Goal: Transaction & Acquisition: Subscribe to service/newsletter

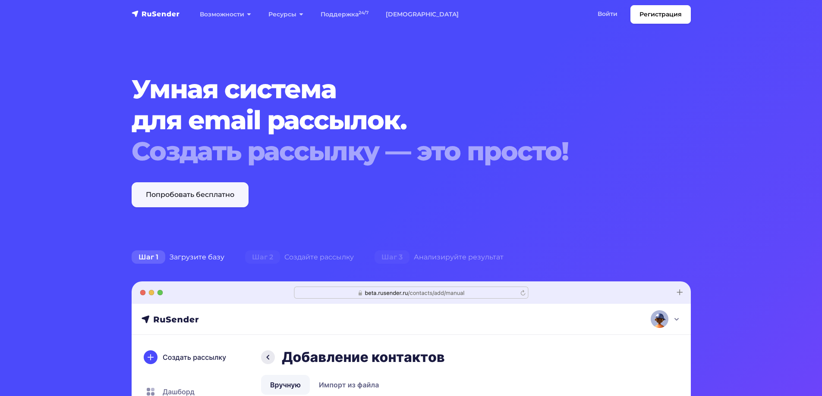
click at [183, 191] on link "Попробовать бесплатно" at bounding box center [190, 194] width 117 height 25
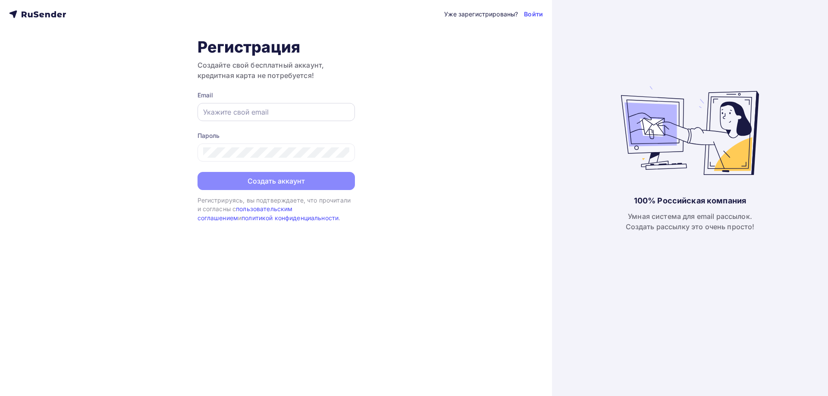
click at [214, 107] on div at bounding box center [276, 112] width 157 height 18
click at [209, 113] on input "text" at bounding box center [276, 112] width 146 height 10
type input "easyrick@ya.ru"
drag, startPoint x: 254, startPoint y: 113, endPoint x: 201, endPoint y: 108, distance: 53.3
click at [201, 108] on div "easyrick@ya.ru" at bounding box center [276, 112] width 157 height 18
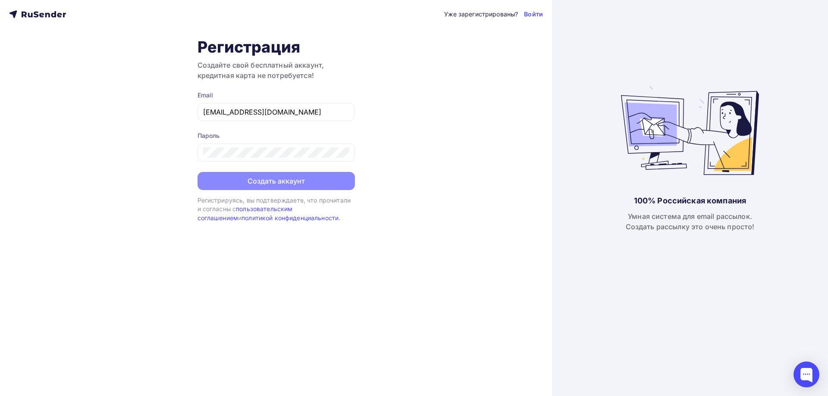
click at [39, 16] on icon at bounding box center [37, 14] width 57 height 10
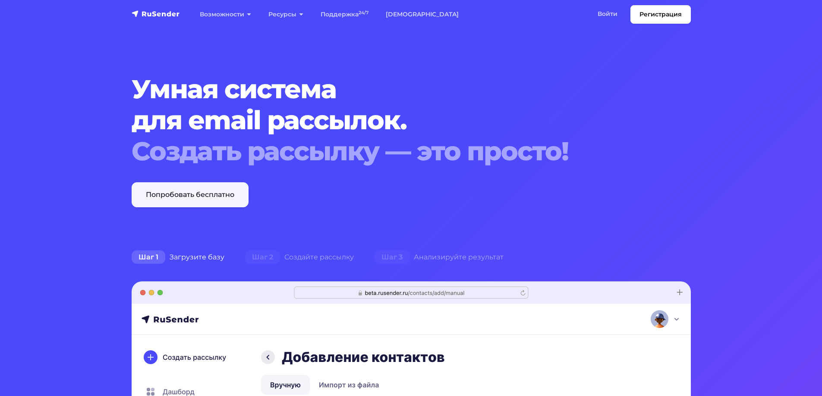
click at [205, 204] on link "Попробовать бесплатно" at bounding box center [190, 194] width 117 height 25
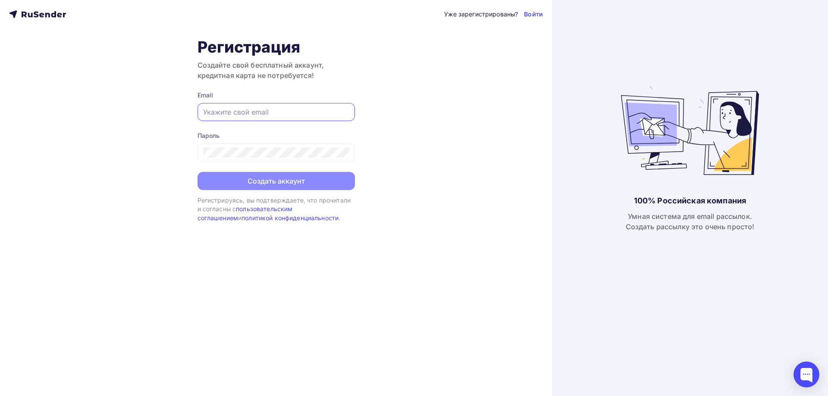
click at [217, 111] on input "text" at bounding box center [276, 112] width 146 height 10
paste input "[EMAIL_ADDRESS][DOMAIN_NAME]"
type input "[EMAIL_ADDRESS][DOMAIN_NAME]"
click at [198, 148] on div at bounding box center [276, 153] width 157 height 18
click at [270, 151] on div at bounding box center [276, 153] width 157 height 18
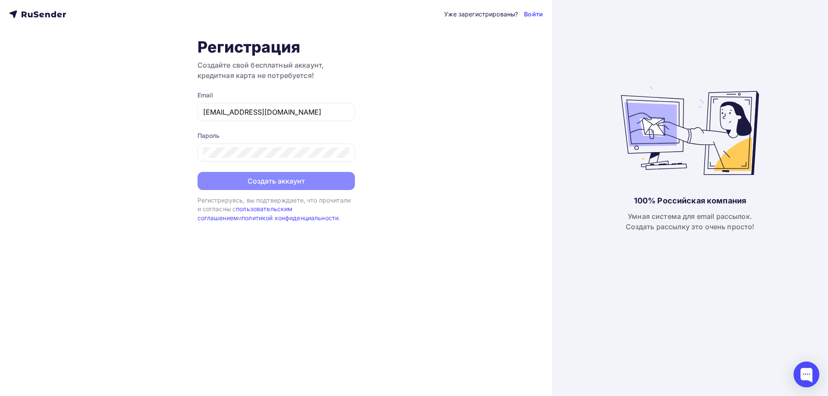
drag, startPoint x: 417, startPoint y: 181, endPoint x: 402, endPoint y: 179, distance: 14.4
click at [417, 180] on div "Уже зарегистрированы? Войти Регистрация Создайте свой бесплатный аккаунт, креди…" at bounding box center [276, 198] width 552 height 396
click at [346, 156] on icon at bounding box center [344, 154] width 8 height 6
click at [325, 182] on button "Создать аккаунт" at bounding box center [276, 182] width 157 height 18
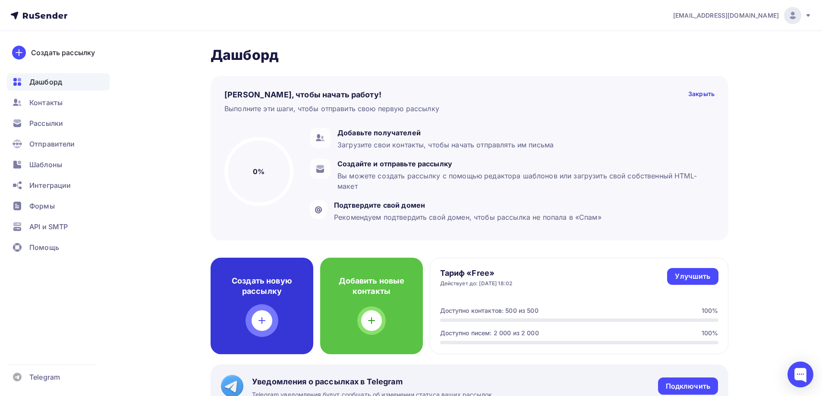
click at [286, 293] on h4 "Создать новую рассылку" at bounding box center [261, 286] width 75 height 21
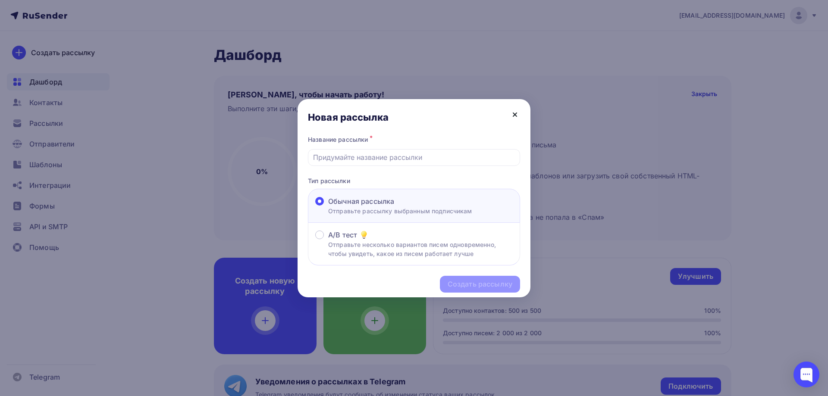
click at [515, 115] on icon at bounding box center [514, 114] width 3 height 3
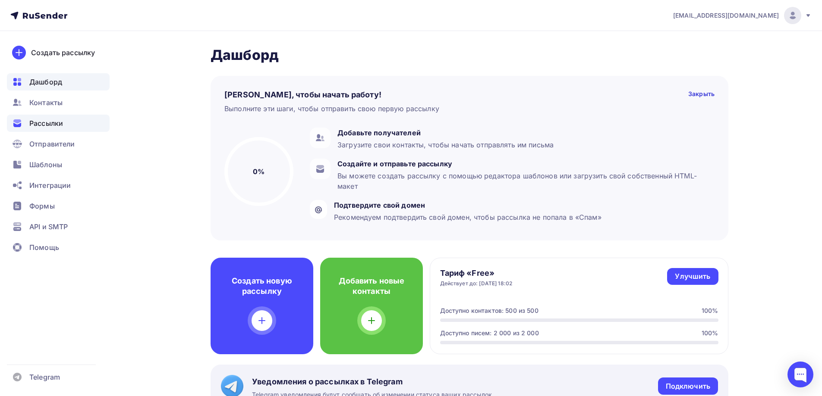
click at [57, 116] on div "Рассылки" at bounding box center [58, 123] width 103 height 17
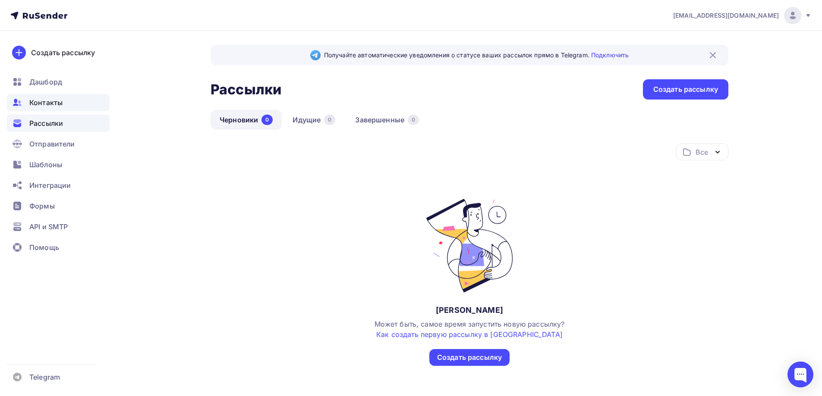
click at [53, 100] on span "Контакты" at bounding box center [45, 102] width 33 height 10
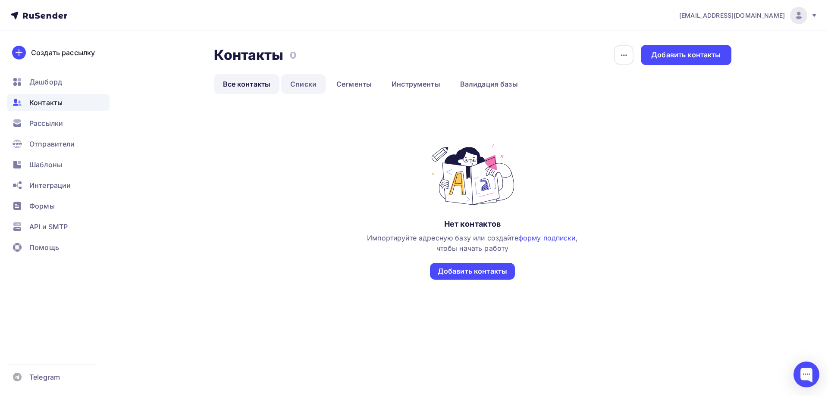
click at [304, 87] on link "Списки" at bounding box center [303, 84] width 44 height 20
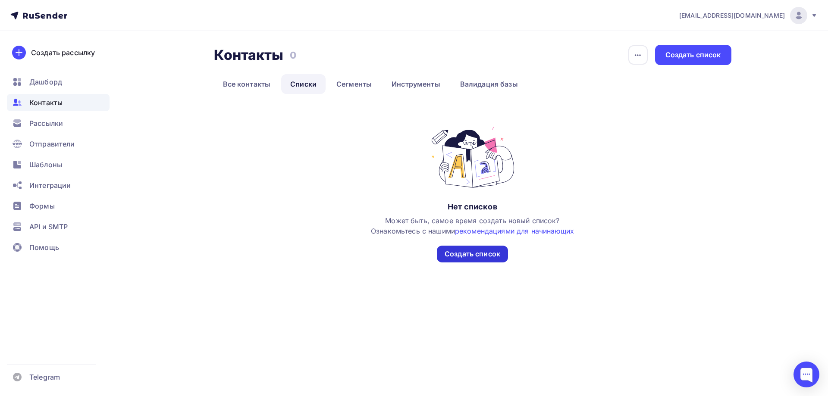
click at [477, 257] on div "Создать список" at bounding box center [473, 254] width 56 height 10
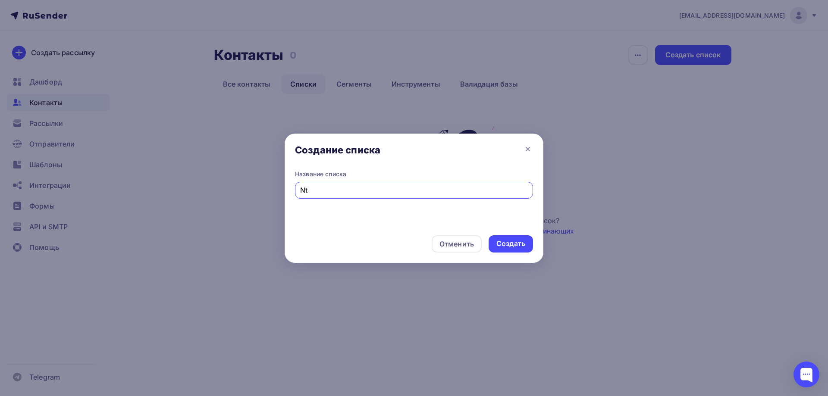
type input "N"
type input "Техкоманда"
click at [502, 244] on div "Создать" at bounding box center [510, 244] width 29 height 10
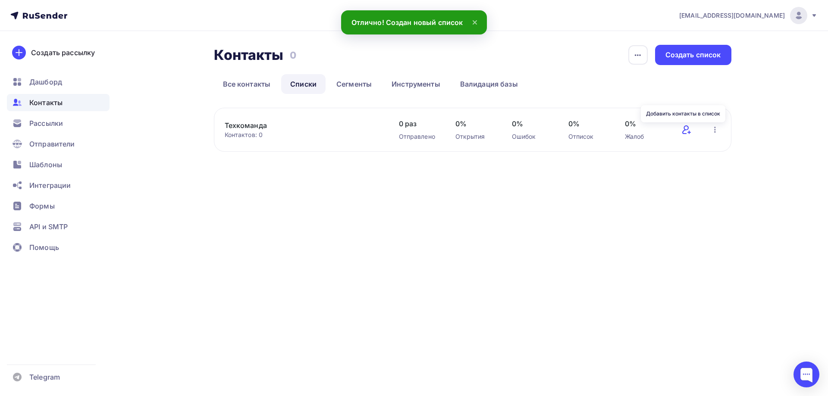
click at [687, 131] on icon at bounding box center [686, 130] width 10 height 10
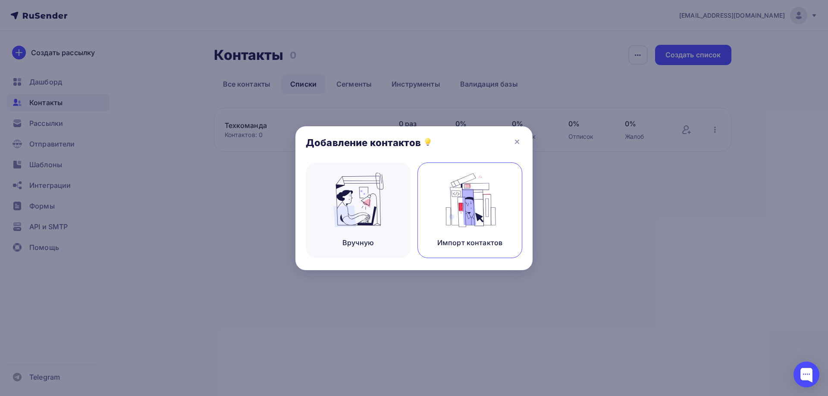
click at [464, 207] on img at bounding box center [470, 200] width 58 height 54
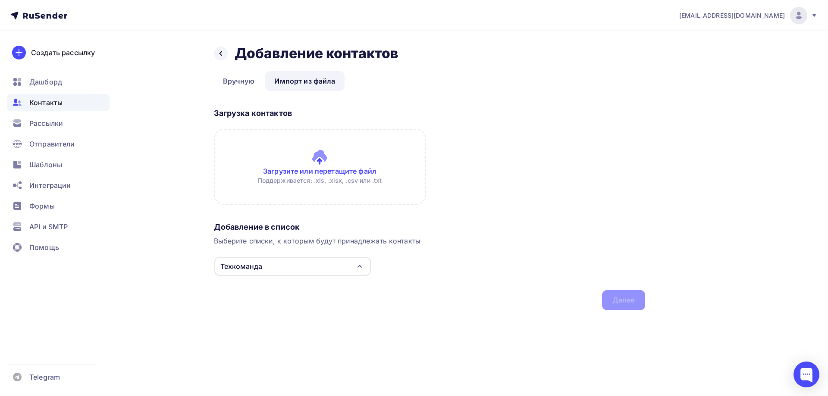
click at [324, 157] on input "file" at bounding box center [320, 167] width 212 height 76
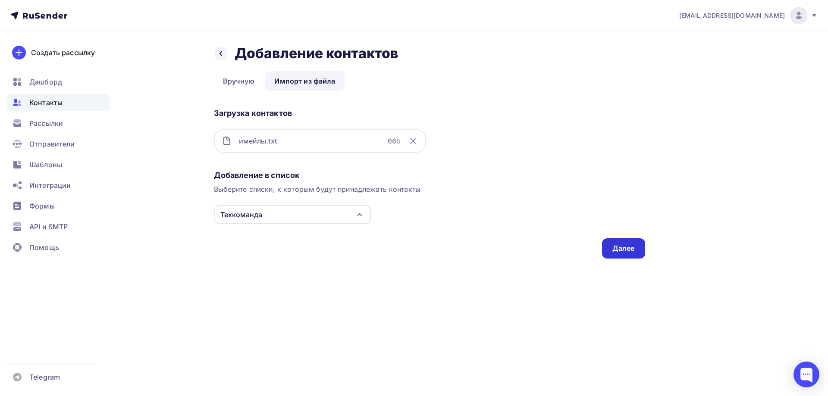
click at [629, 254] on div "Далее" at bounding box center [623, 248] width 43 height 20
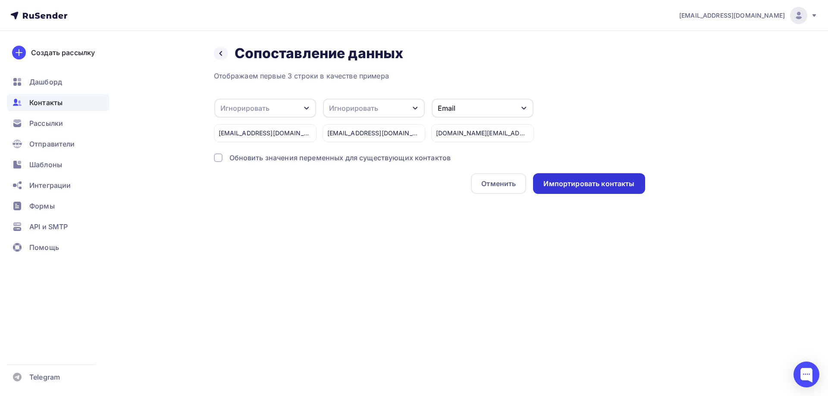
click at [597, 181] on div "Импортировать контакты" at bounding box center [588, 184] width 91 height 10
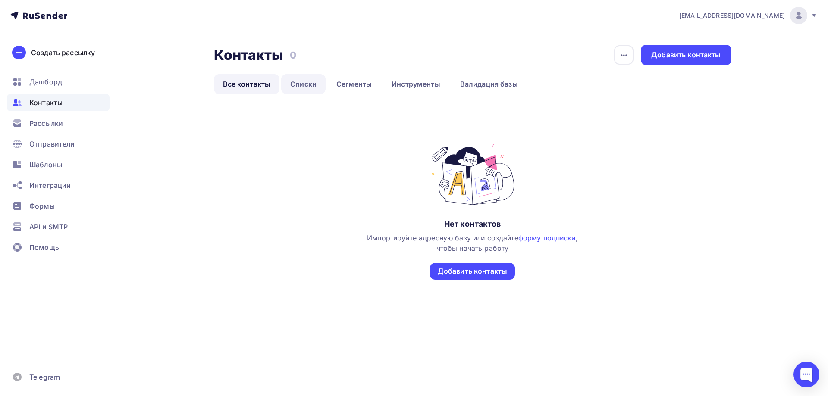
click at [303, 82] on link "Списки" at bounding box center [303, 84] width 44 height 20
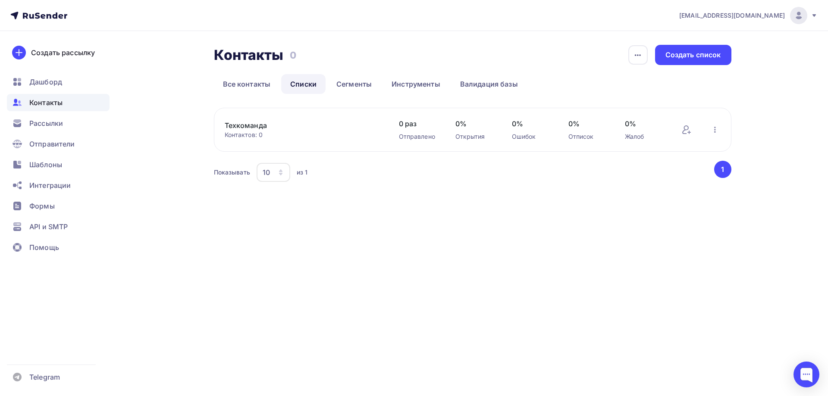
click at [239, 126] on link "Техкоманда" at bounding box center [298, 125] width 147 height 10
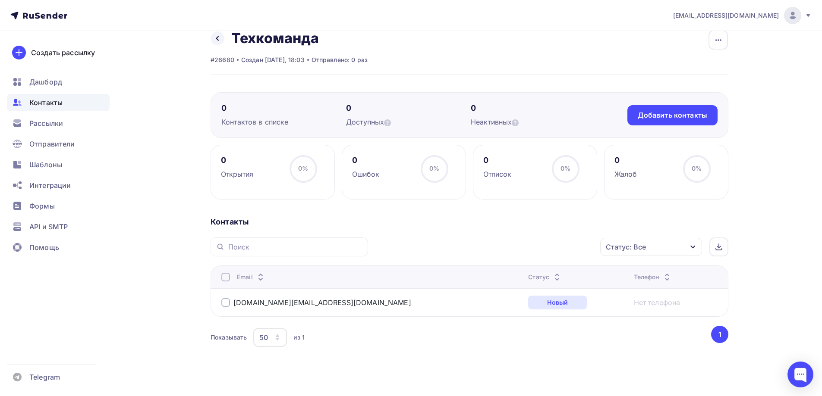
scroll to position [24, 0]
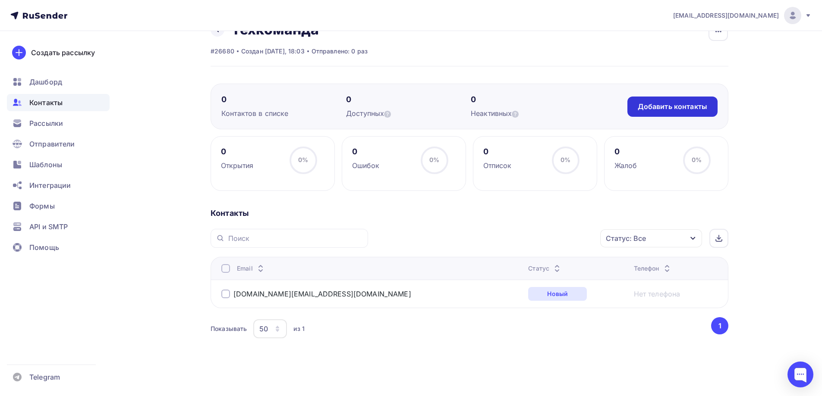
click at [653, 110] on div "Добавить контакты" at bounding box center [671, 107] width 69 height 10
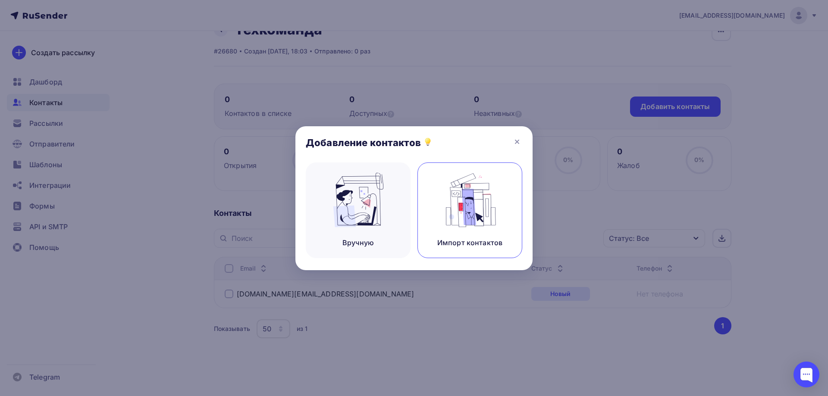
click at [452, 214] on img at bounding box center [470, 200] width 58 height 54
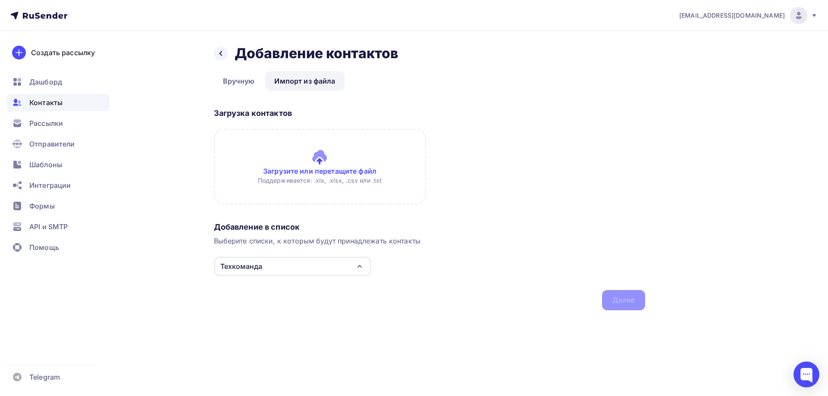
click at [289, 175] on input "file" at bounding box center [320, 167] width 212 height 76
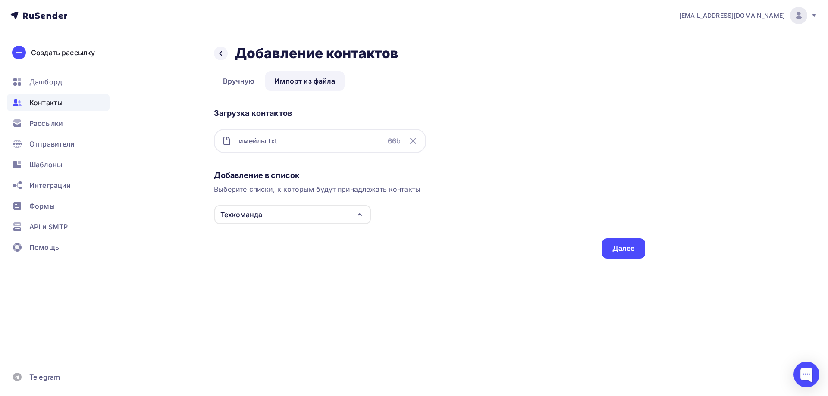
click at [617, 262] on div "Назад Добавление контактов Добавление контактов Вручную Импорт из файла Импорт …" at bounding box center [414, 162] width 707 height 262
click at [618, 247] on div "Далее" at bounding box center [623, 249] width 22 height 10
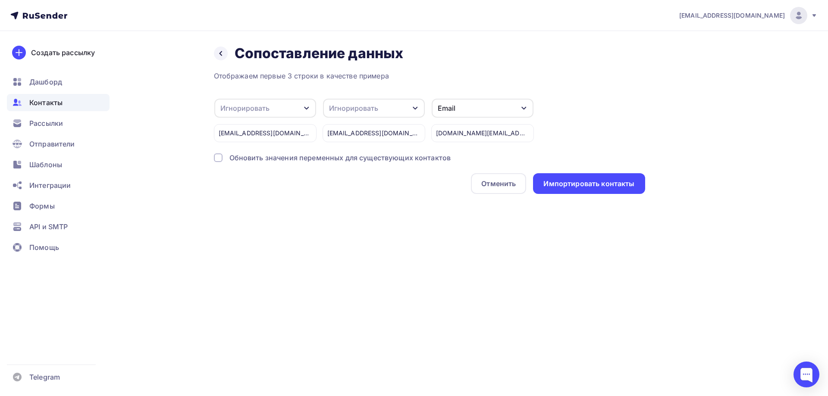
click at [396, 104] on div "Игнорировать" at bounding box center [374, 108] width 102 height 19
click at [421, 72] on div "Отображаем первые 3 строки в качестве примера" at bounding box center [429, 76] width 431 height 10
click at [292, 111] on div "Игнорировать" at bounding box center [265, 108] width 102 height 19
click at [352, 110] on div "Игнорировать" at bounding box center [353, 108] width 49 height 10
click at [449, 107] on div "Email" at bounding box center [447, 108] width 18 height 10
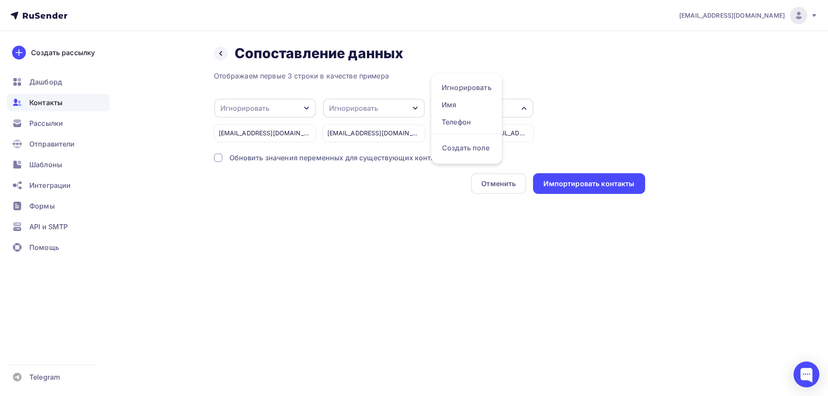
click at [636, 56] on div "Назад Сопоставление данных Сопоставление данных" at bounding box center [429, 53] width 431 height 17
click at [382, 112] on div "Игнорировать" at bounding box center [374, 108] width 102 height 19
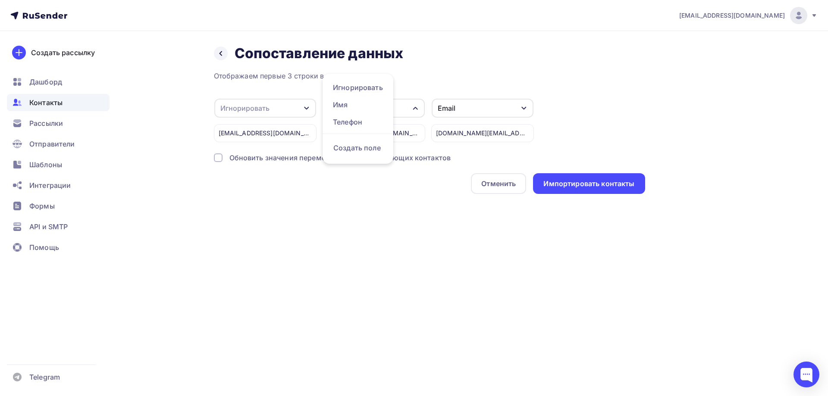
click at [444, 44] on div "Назад Сопоставление данных Сопоставление данных Отображаем первые 3 строки в ка…" at bounding box center [414, 130] width 707 height 198
click at [221, 159] on div at bounding box center [218, 158] width 9 height 9
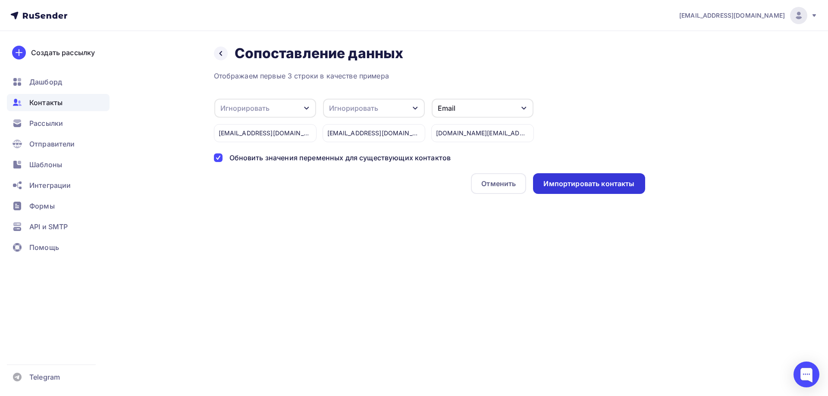
click at [593, 183] on div "Импортировать контакты" at bounding box center [588, 184] width 91 height 10
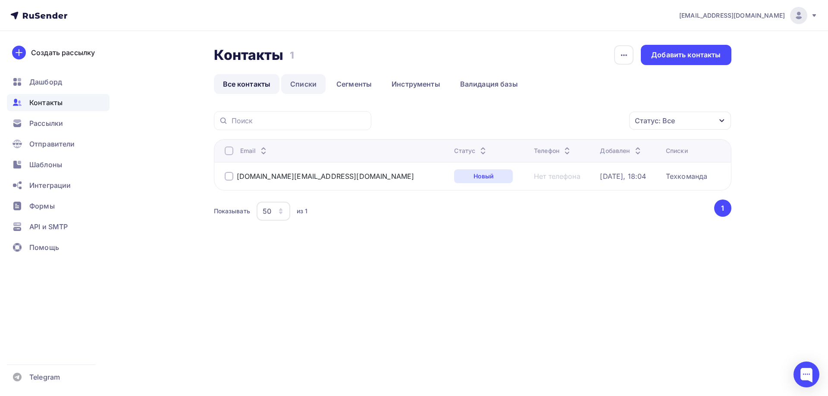
click at [309, 81] on link "Списки" at bounding box center [303, 84] width 44 height 20
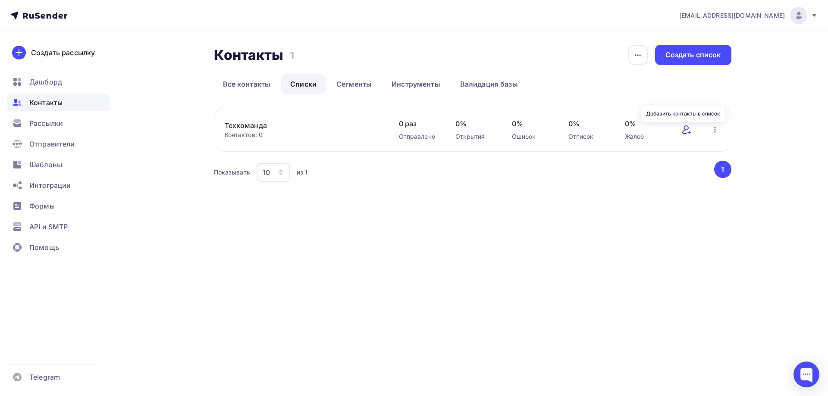
click at [688, 130] on icon at bounding box center [686, 130] width 10 height 10
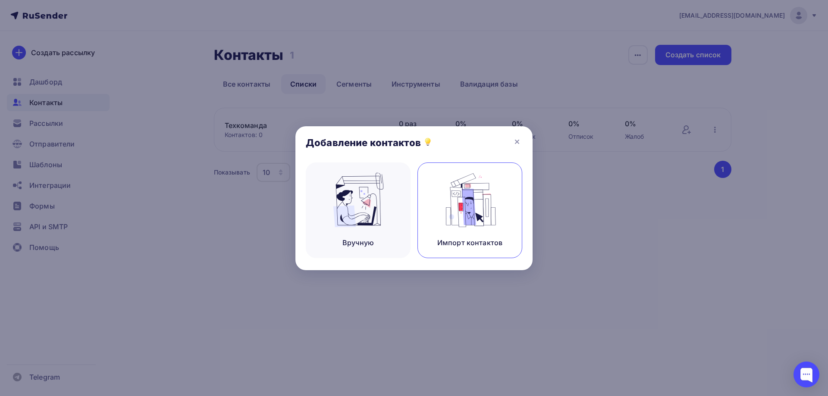
click at [472, 198] on img at bounding box center [470, 200] width 58 height 54
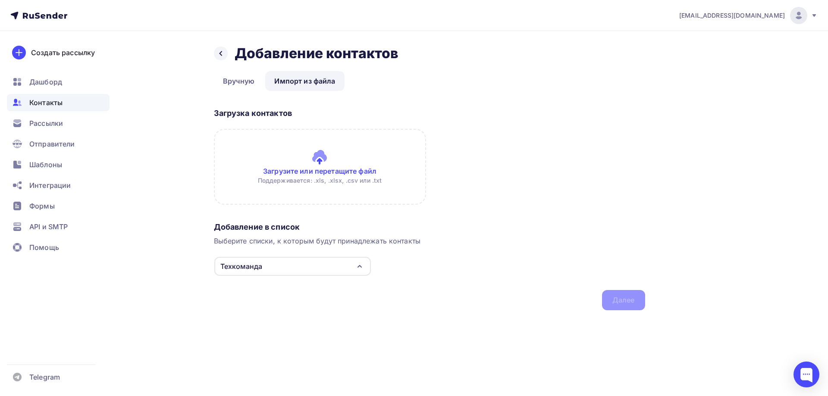
click at [282, 178] on input "file" at bounding box center [320, 167] width 212 height 76
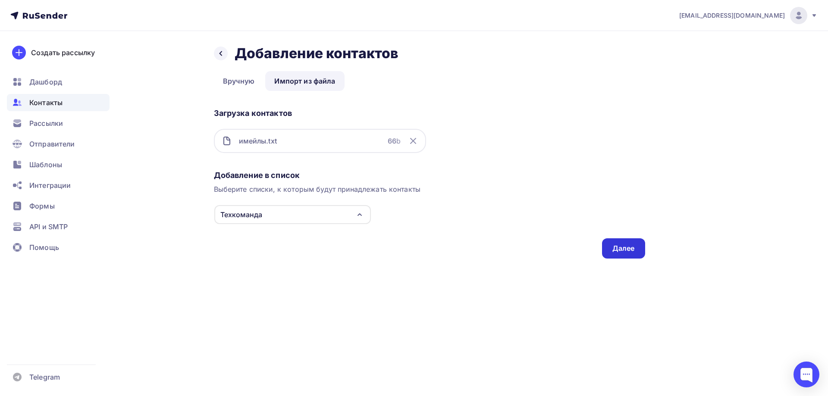
click at [622, 247] on div "Далее" at bounding box center [623, 249] width 22 height 10
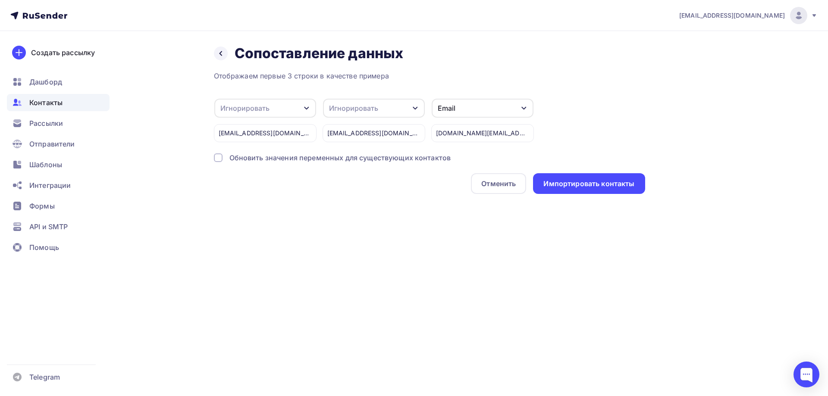
click at [304, 132] on div "dylan.easy25@icloud.com" at bounding box center [265, 133] width 103 height 18
click at [368, 135] on div "iam@dgarbuzov.ru" at bounding box center [374, 133] width 103 height 18
click at [411, 109] on div "Игнорировать" at bounding box center [374, 108] width 102 height 19
click at [374, 122] on div "Телефон" at bounding box center [358, 122] width 50 height 10
click at [309, 107] on icon "button" at bounding box center [306, 108] width 7 height 7
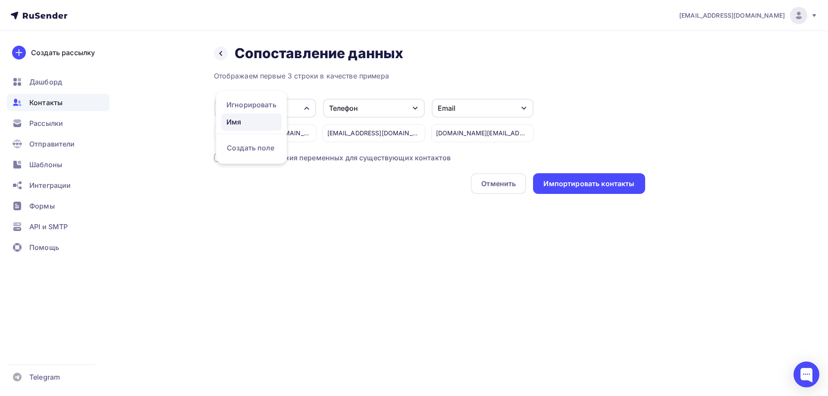
click at [264, 121] on div "Имя" at bounding box center [251, 122] width 50 height 10
click at [502, 187] on div "Отменить" at bounding box center [498, 184] width 35 height 10
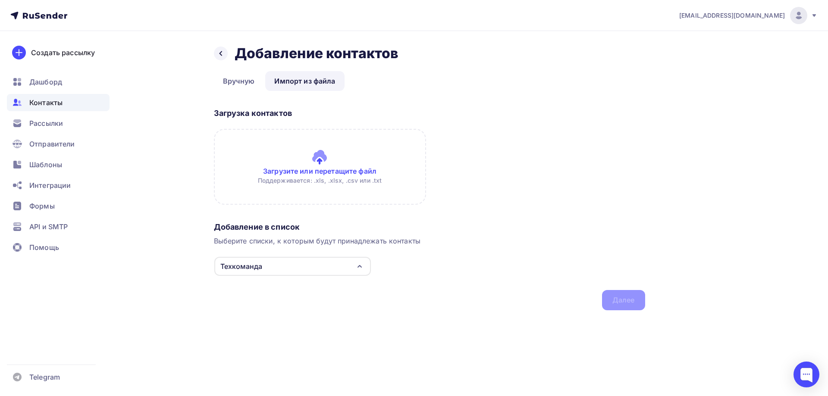
click at [323, 154] on input "file" at bounding box center [320, 167] width 212 height 76
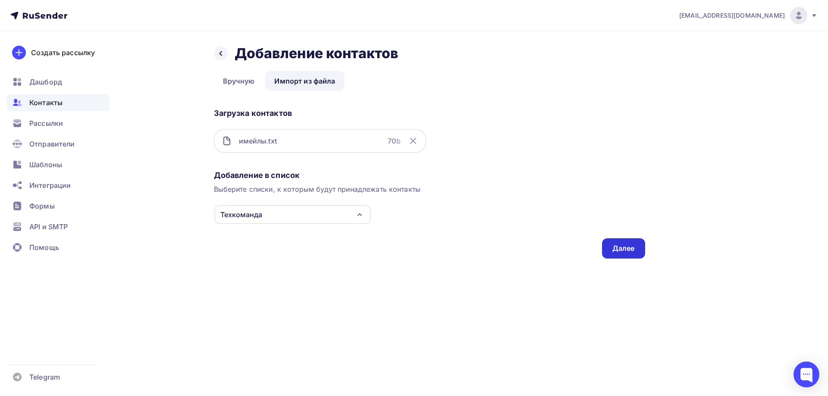
click at [618, 248] on div "Далее" at bounding box center [623, 249] width 22 height 10
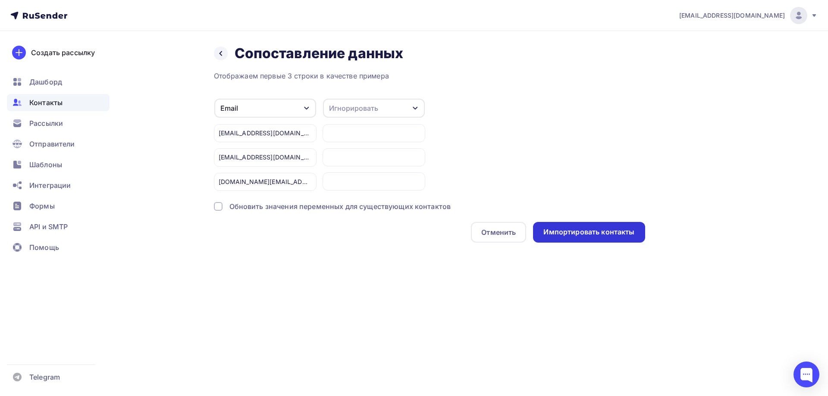
click at [573, 234] on div "Импортировать контакты" at bounding box center [588, 232] width 91 height 10
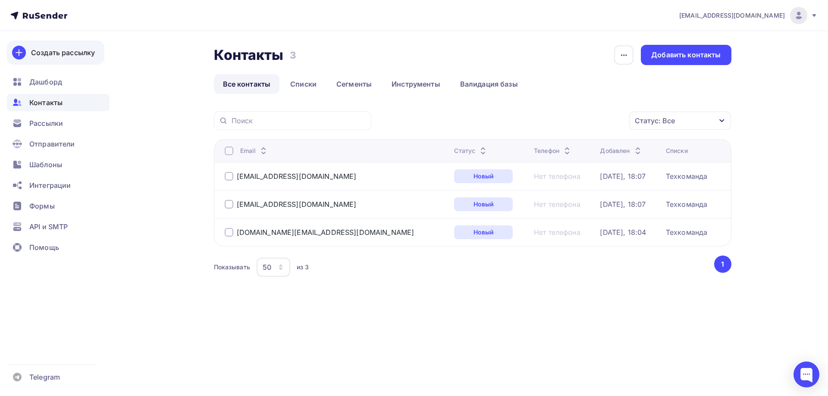
click at [82, 56] on div "Создать рассылку" at bounding box center [63, 52] width 64 height 10
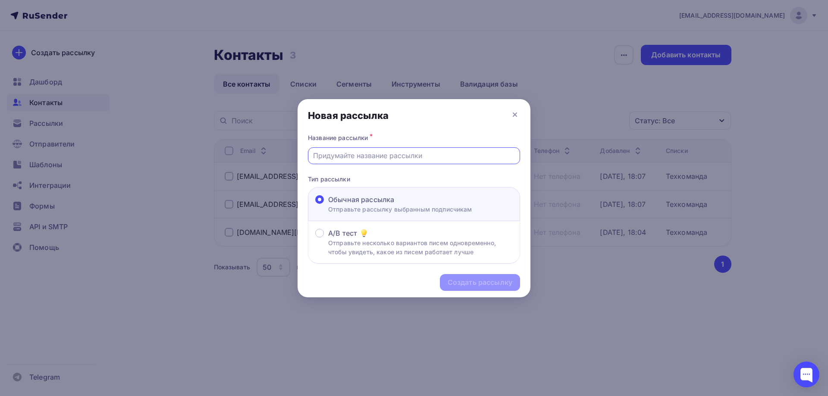
click at [360, 155] on input "text" at bounding box center [414, 156] width 202 height 10
type input "Ы"
type input "Sept, 7"
click at [468, 282] on div "Создать рассылку" at bounding box center [480, 283] width 65 height 10
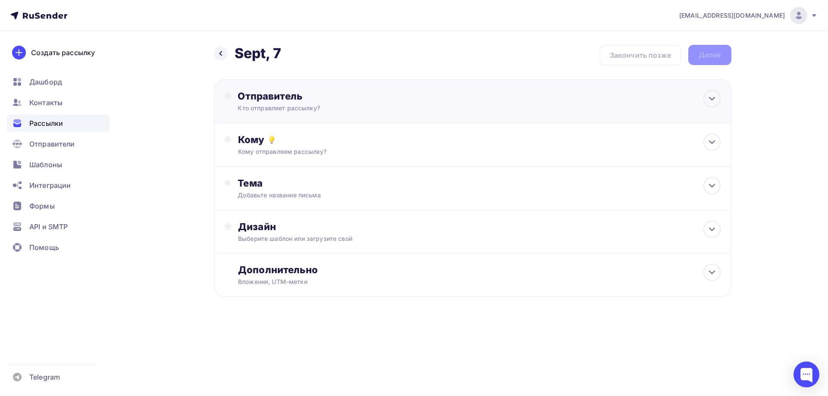
click at [397, 107] on div "Кто отправляет рассылку?" at bounding box center [322, 108] width 168 height 9
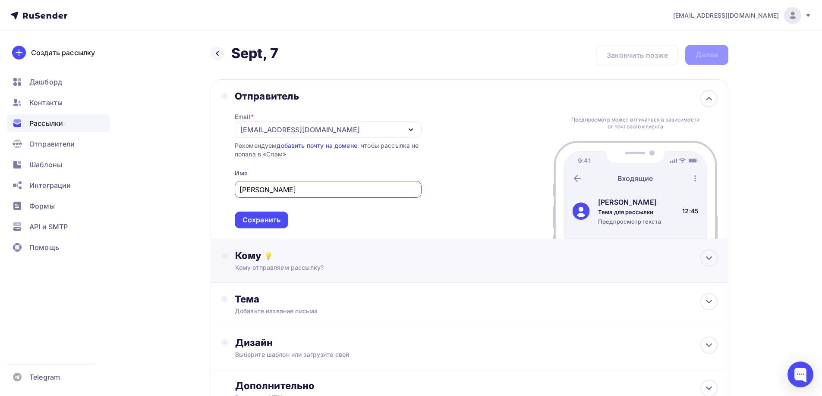
type input "Rick Walker"
click at [441, 266] on div "Кому отправляем рассылку?" at bounding box center [452, 268] width 434 height 9
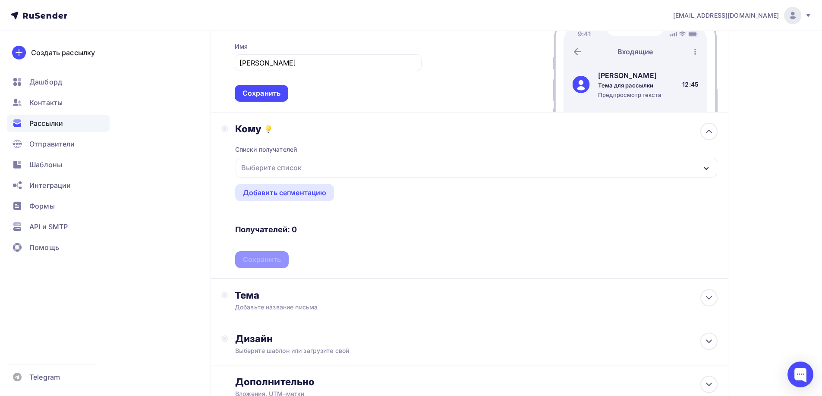
scroll to position [129, 0]
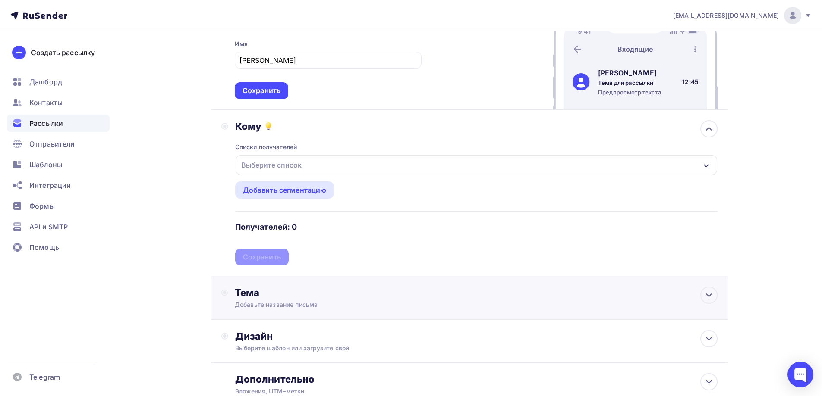
click at [435, 301] on div "Тема Добавьте название письма Тема * Рекомендуем использовать не более 150 симв…" at bounding box center [469, 298] width 518 height 44
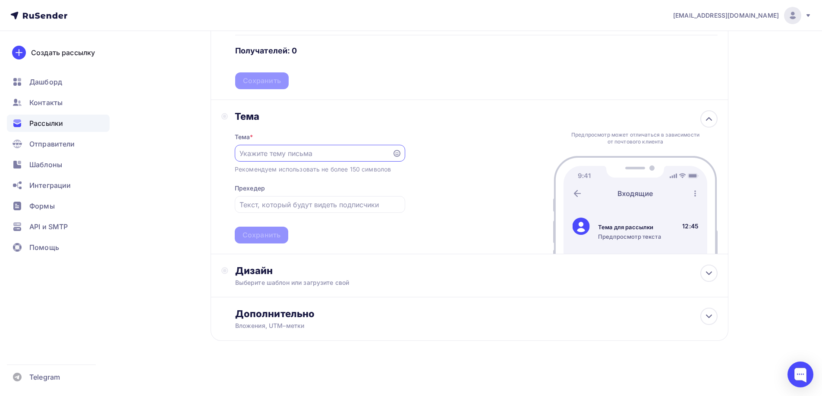
scroll to position [306, 0]
click at [434, 270] on div "Дизайн" at bounding box center [476, 270] width 482 height 12
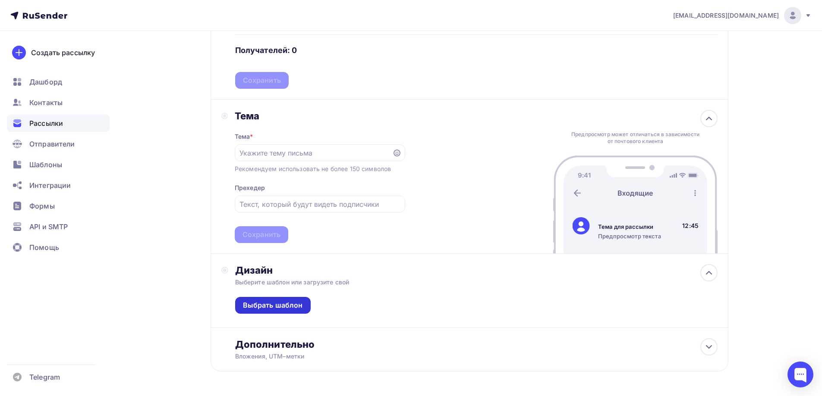
click at [276, 303] on div "Выбрать шаблон" at bounding box center [273, 306] width 60 height 10
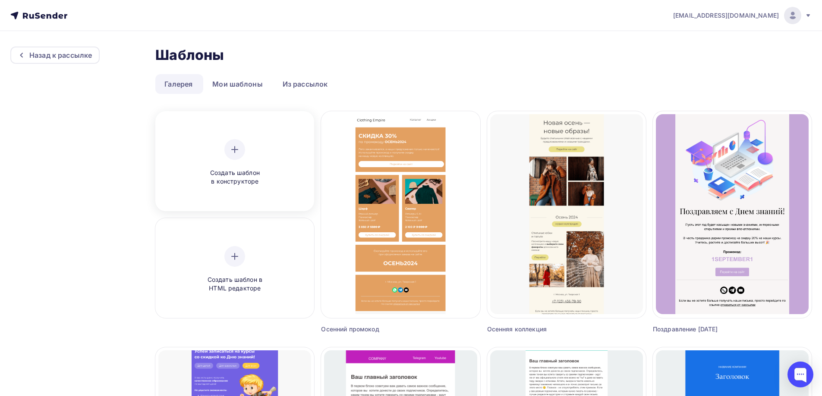
click at [267, 167] on div "Создать шаблон в конструкторе" at bounding box center [235, 162] width 82 height 47
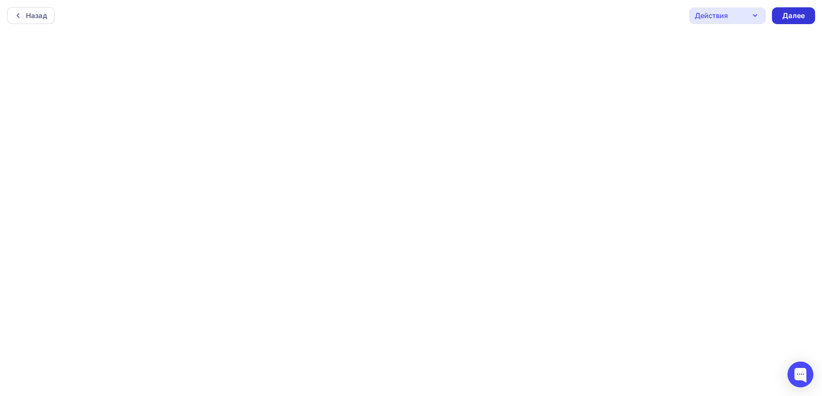
click at [797, 18] on div "Далее" at bounding box center [793, 16] width 22 height 10
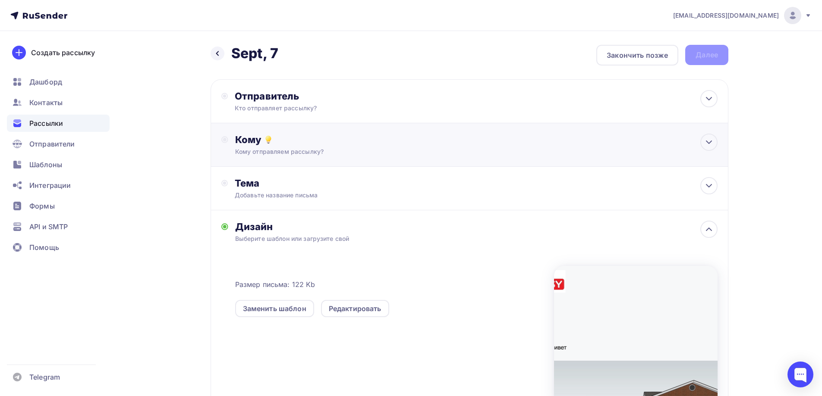
click at [482, 142] on div "Кому" at bounding box center [476, 140] width 482 height 12
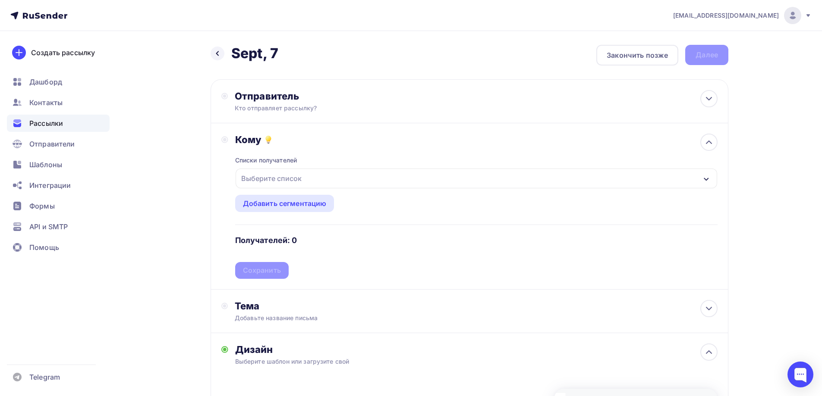
click at [457, 167] on div "Списки получателей Выберите список Все списки id Техкоманда (3) #26680 Добавить…" at bounding box center [476, 212] width 482 height 133
click at [452, 179] on div "Выберите список" at bounding box center [475, 179] width 481 height 20
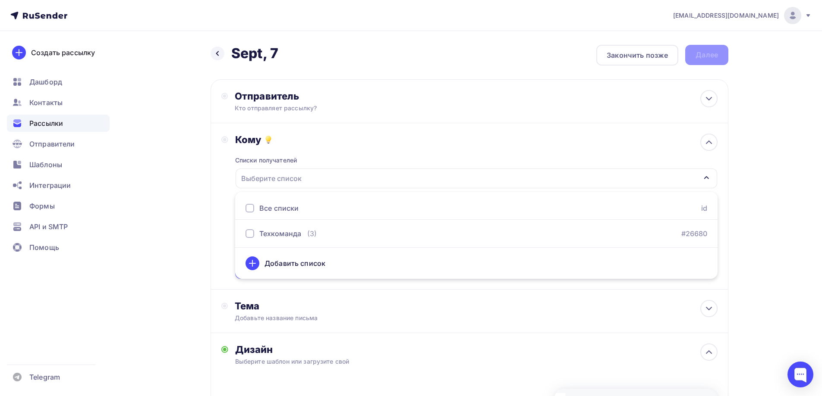
click at [402, 144] on div "Кому" at bounding box center [476, 140] width 482 height 12
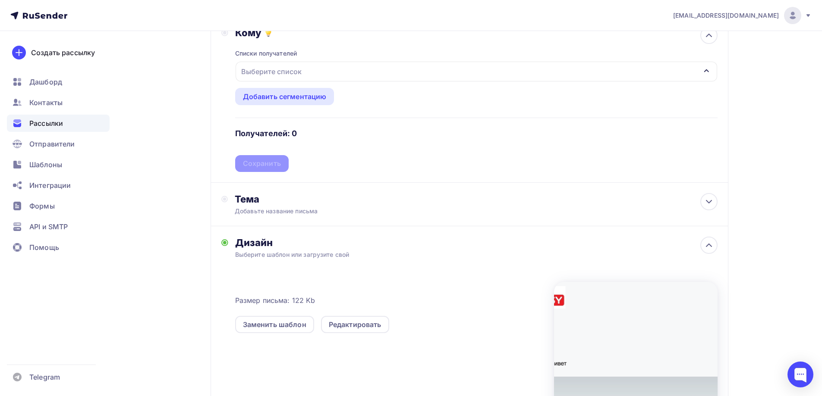
scroll to position [97, 0]
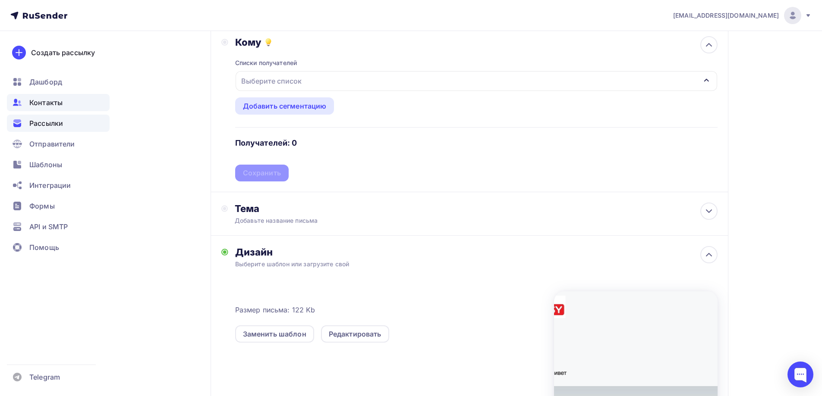
click at [42, 101] on span "Контакты" at bounding box center [45, 102] width 33 height 10
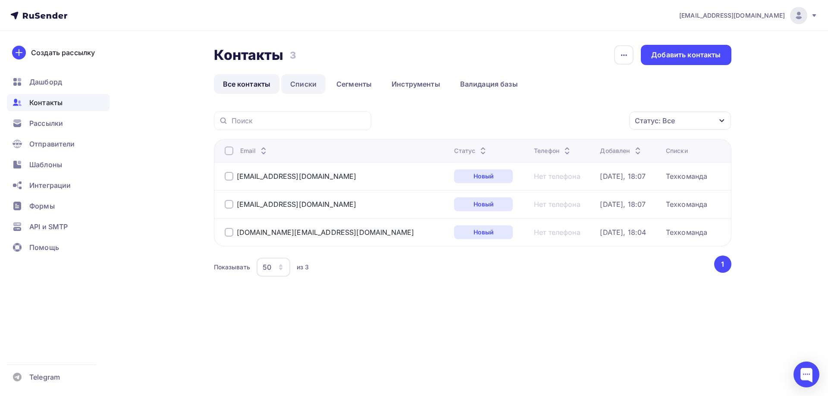
click at [306, 86] on link "Списки" at bounding box center [303, 84] width 44 height 20
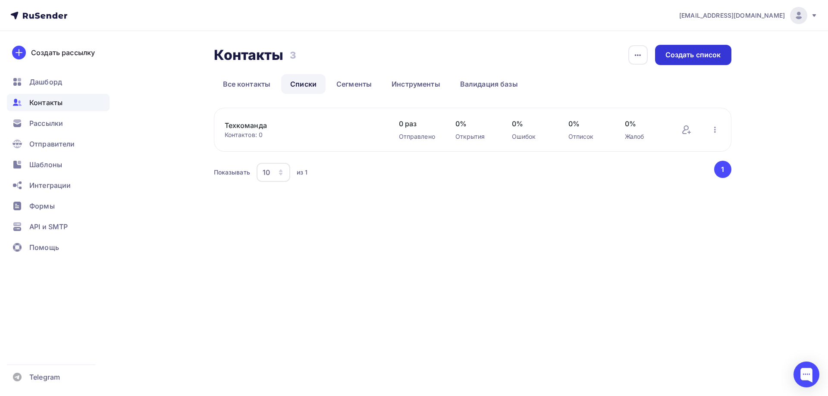
click at [688, 60] on div "Создать список" at bounding box center [693, 55] width 56 height 10
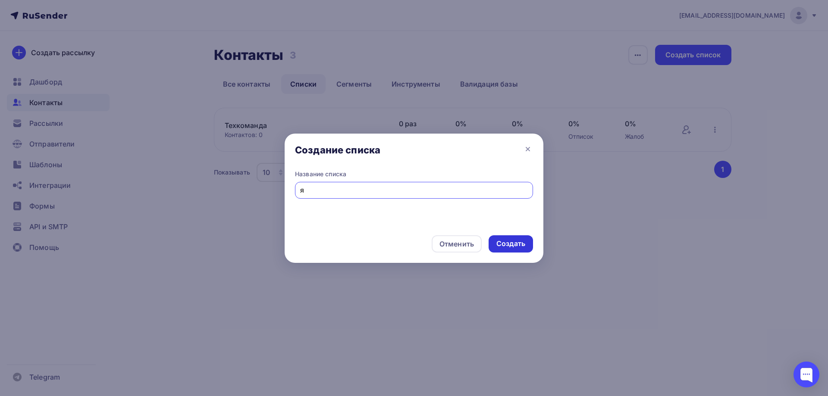
type input "я"
click at [516, 245] on div "Создать" at bounding box center [510, 244] width 29 height 10
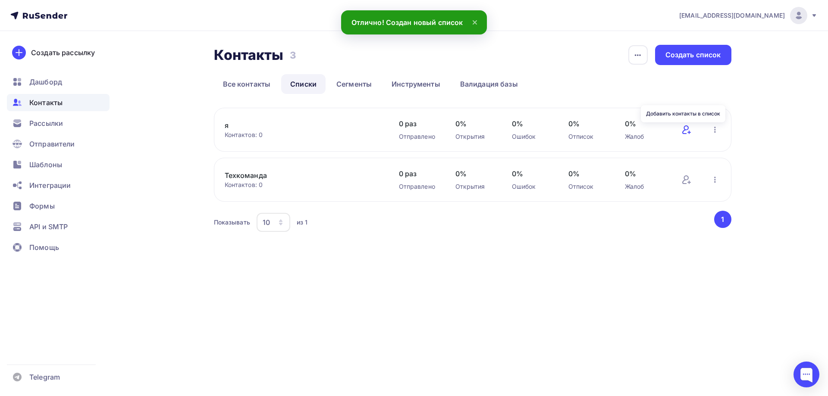
click at [690, 132] on icon at bounding box center [689, 132] width 3 height 0
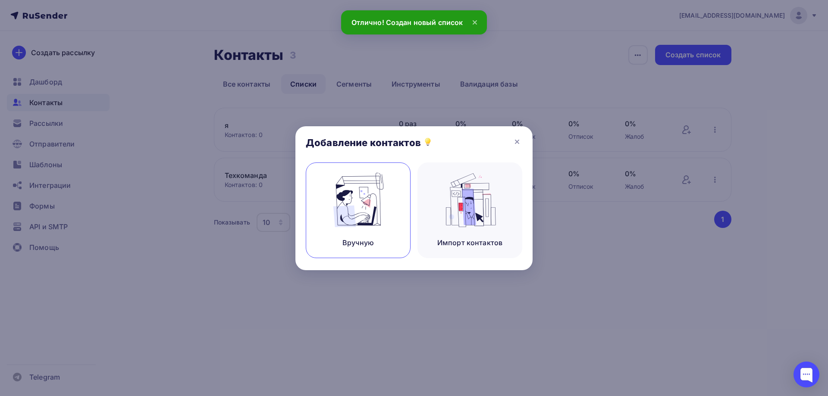
click at [371, 208] on img at bounding box center [358, 200] width 58 height 54
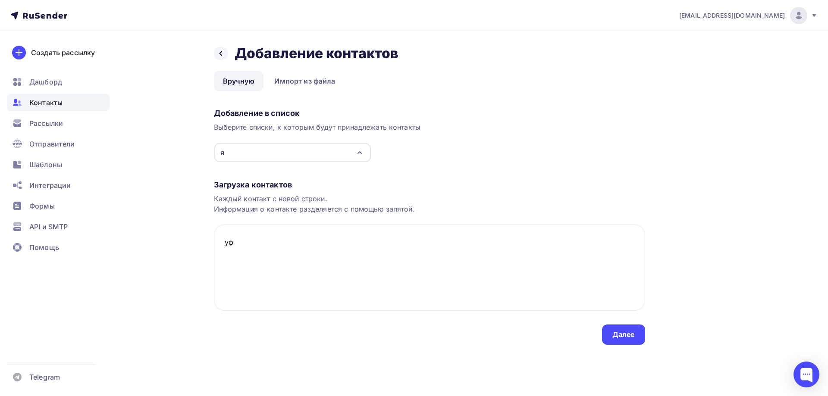
type textarea "у"
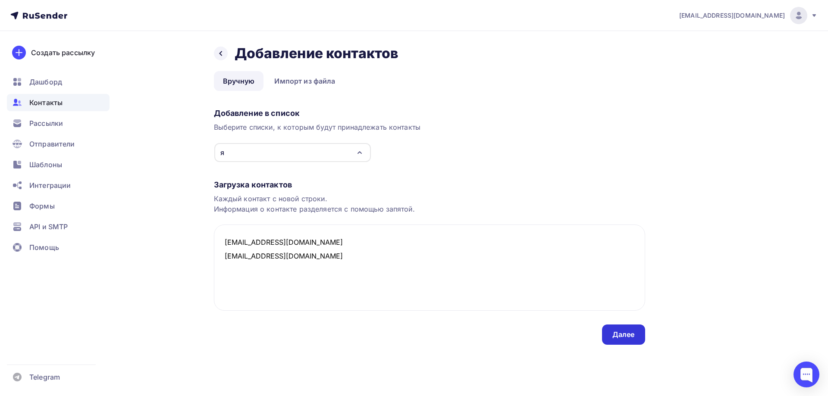
type textarea "easyrick@ya.ru rickofreak@gmail.com"
click at [632, 332] on div "Далее" at bounding box center [623, 335] width 22 height 10
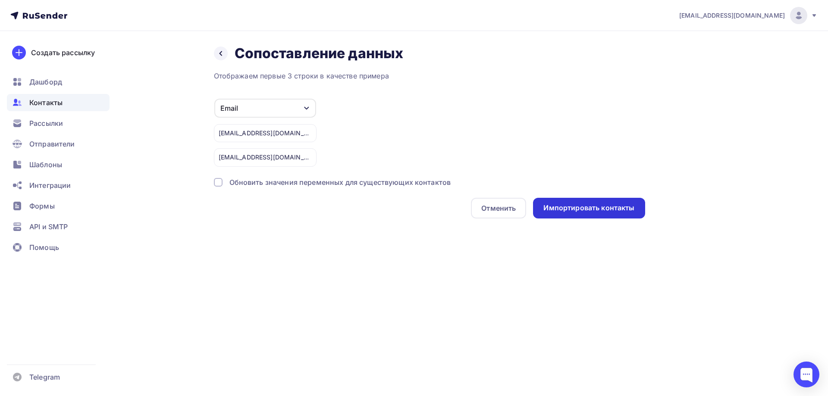
click at [590, 213] on div "Импортировать контакты" at bounding box center [588, 208] width 91 height 10
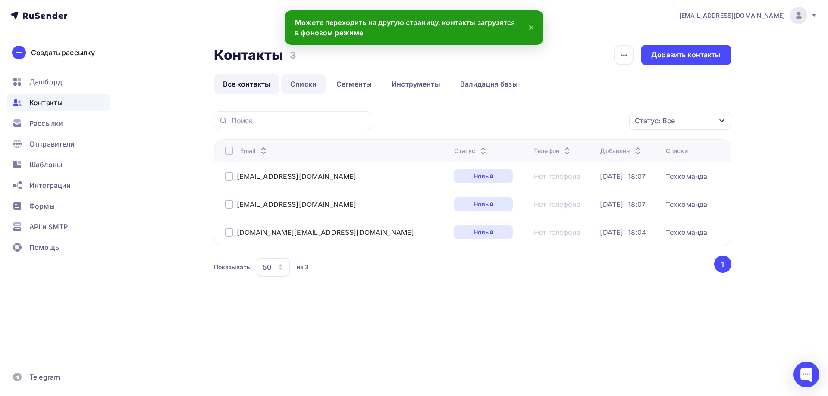
click at [298, 84] on link "Списки" at bounding box center [303, 84] width 44 height 20
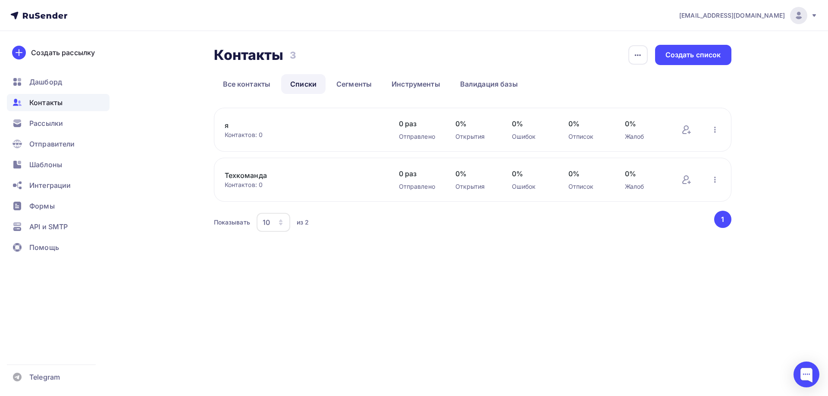
click at [316, 119] on div "я Контактов: 0 Добавить контакты Переименовать список Скачать список Отписать а…" at bounding box center [473, 130] width 518 height 44
click at [238, 131] on div "Контактов: 0" at bounding box center [303, 135] width 157 height 9
click at [226, 125] on link "я" at bounding box center [298, 125] width 147 height 10
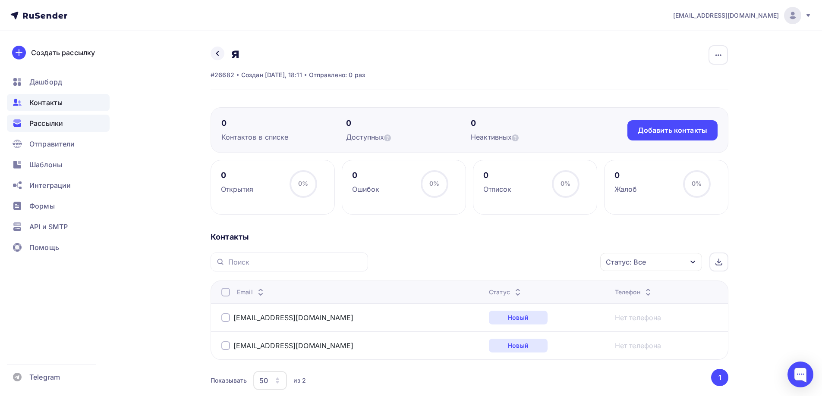
click at [62, 127] on span "Рассылки" at bounding box center [46, 123] width 34 height 10
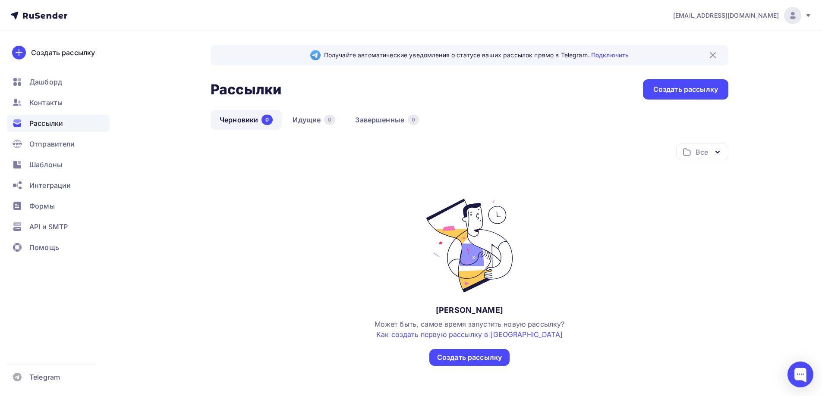
click at [248, 122] on link "Черновики 0" at bounding box center [245, 120] width 71 height 20
click at [78, 54] on div "Создать рассылку" at bounding box center [63, 52] width 64 height 10
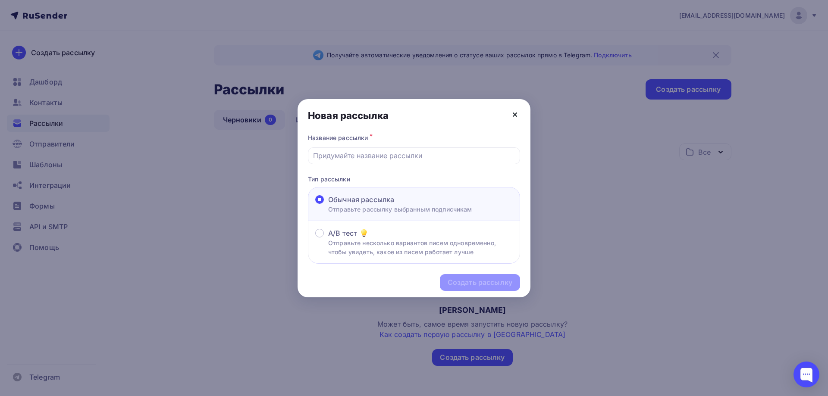
click at [515, 114] on icon at bounding box center [514, 114] width 3 height 3
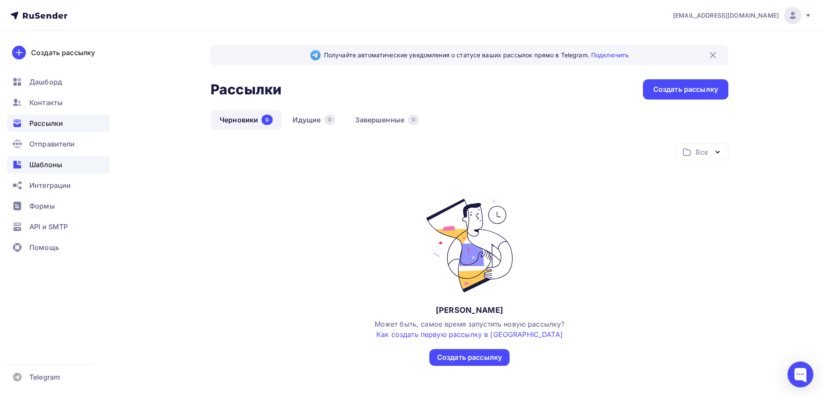
click at [42, 160] on span "Шаблоны" at bounding box center [45, 165] width 33 height 10
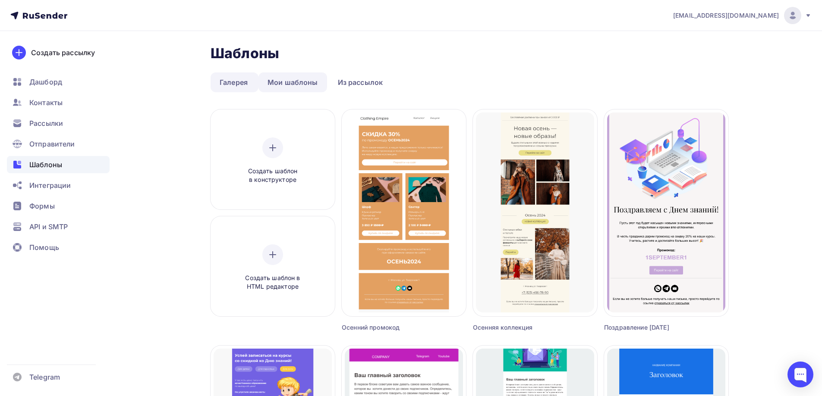
click at [313, 75] on link "Мои шаблоны" at bounding box center [292, 82] width 69 height 20
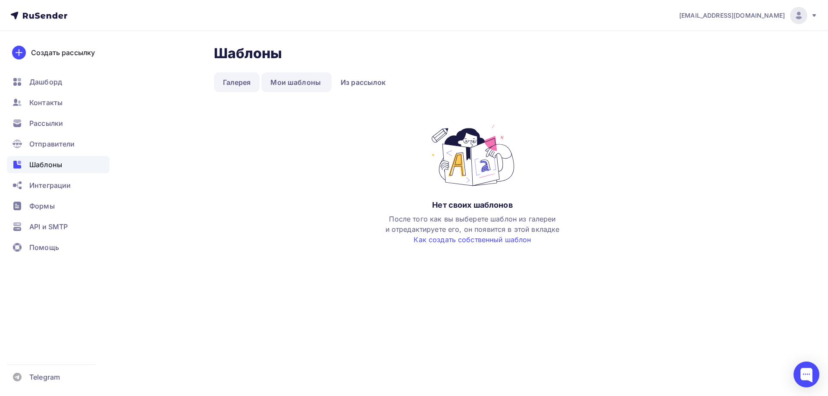
click at [238, 82] on link "Галерея" at bounding box center [237, 82] width 46 height 20
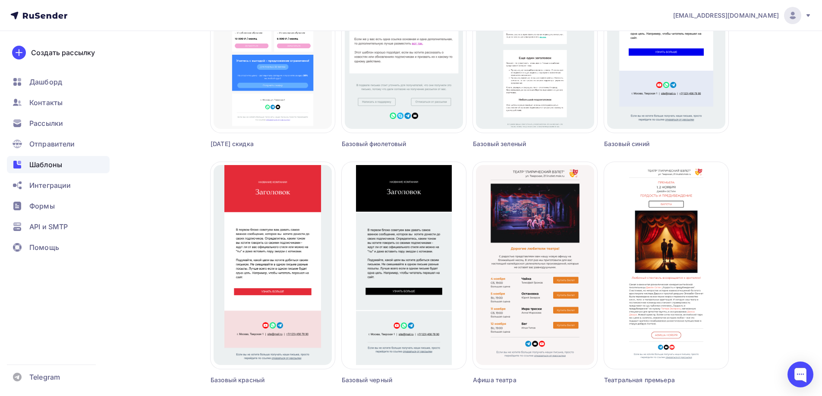
scroll to position [431, 0]
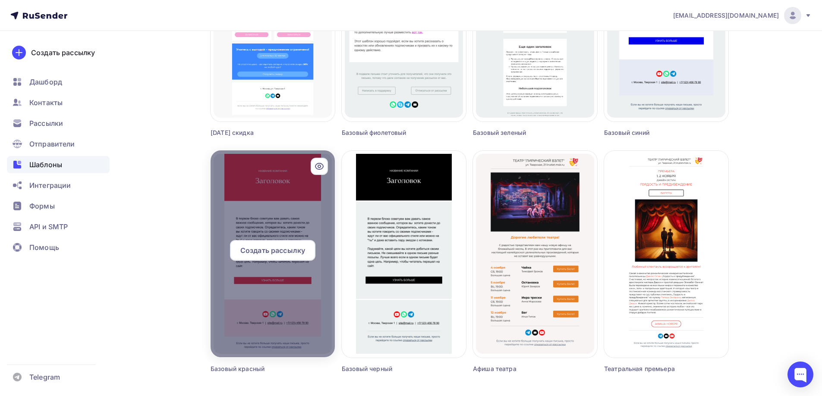
click at [306, 211] on div at bounding box center [272, 254] width 124 height 207
click at [299, 258] on div "Создать рассылку" at bounding box center [272, 250] width 85 height 21
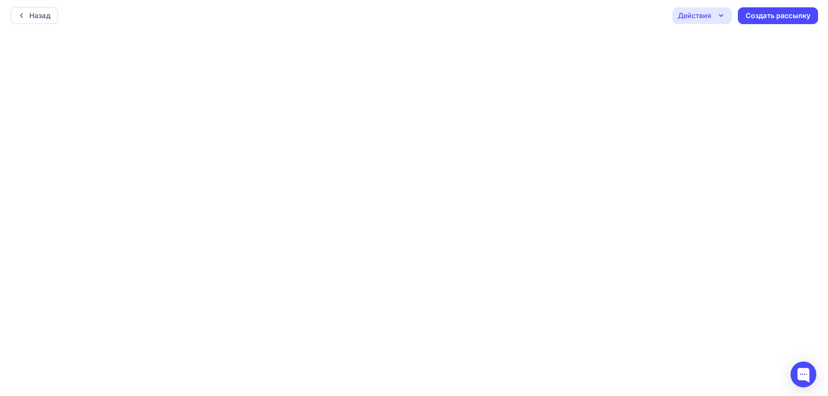
scroll to position [2, 0]
click at [29, 9] on div "Назад" at bounding box center [36, 13] width 21 height 10
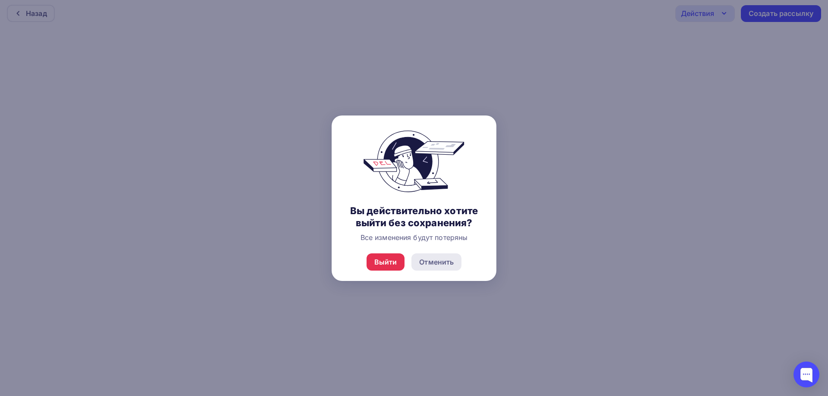
click at [440, 263] on div "Отменить" at bounding box center [436, 262] width 35 height 10
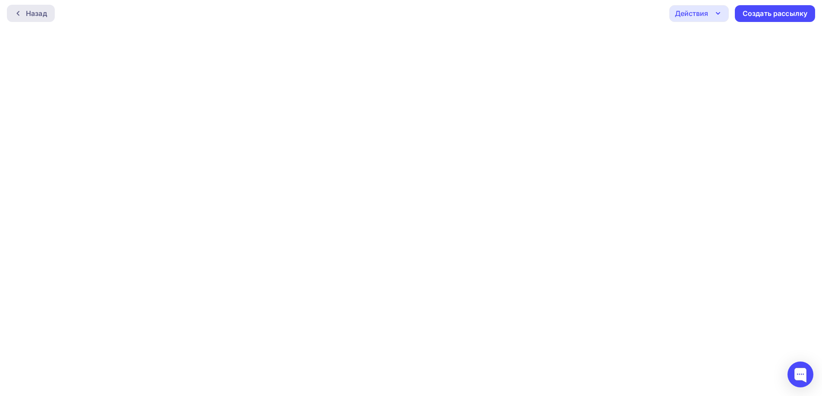
click at [34, 12] on div "Назад" at bounding box center [36, 13] width 21 height 10
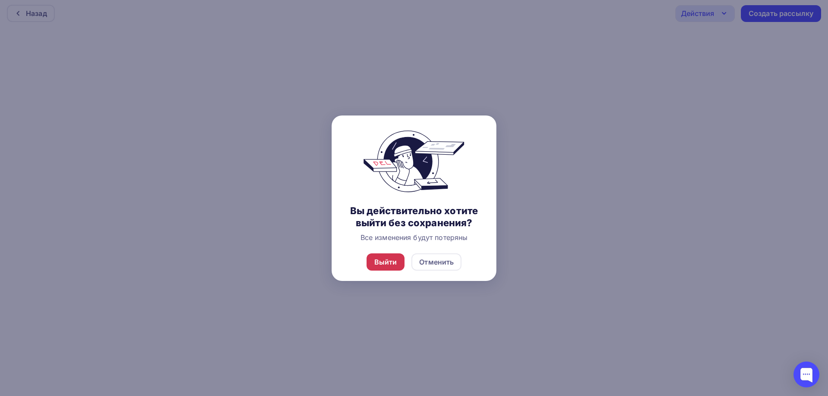
click at [392, 260] on div "Выйти" at bounding box center [385, 262] width 23 height 10
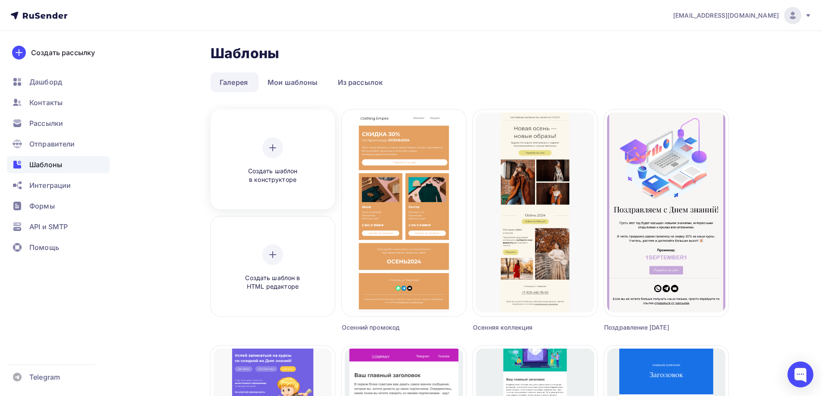
click at [264, 132] on div "Создать шаблон в конструкторе" at bounding box center [272, 161] width 118 height 97
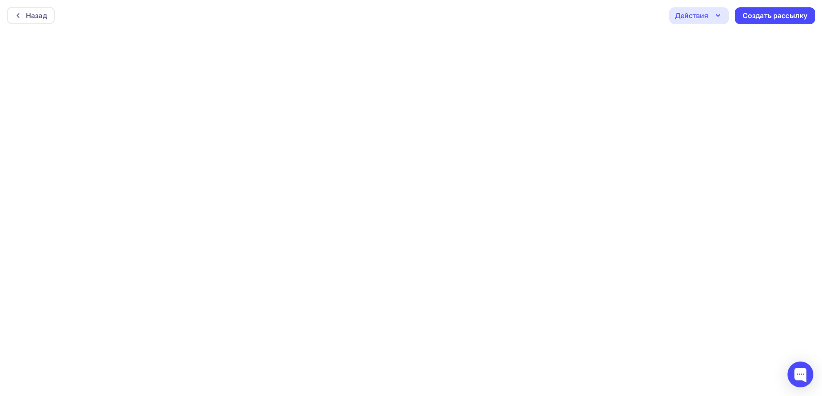
click at [704, 13] on div "Действия" at bounding box center [691, 15] width 33 height 10
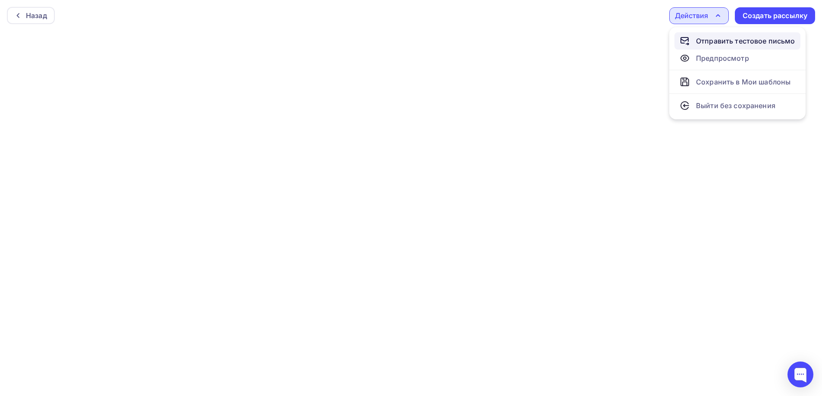
click at [706, 41] on div "Отправить тестовое письмо" at bounding box center [745, 41] width 99 height 10
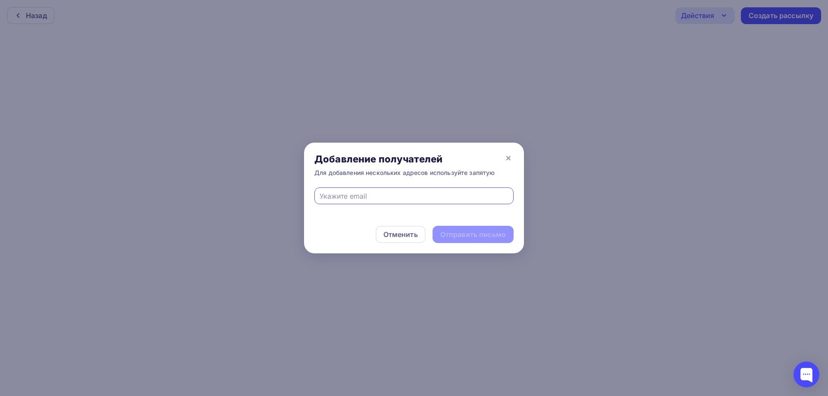
click at [393, 192] on input "text" at bounding box center [414, 196] width 189 height 10
type input "easyrick@ya.ru"
click at [464, 234] on div "Отправить письмо" at bounding box center [473, 235] width 66 height 10
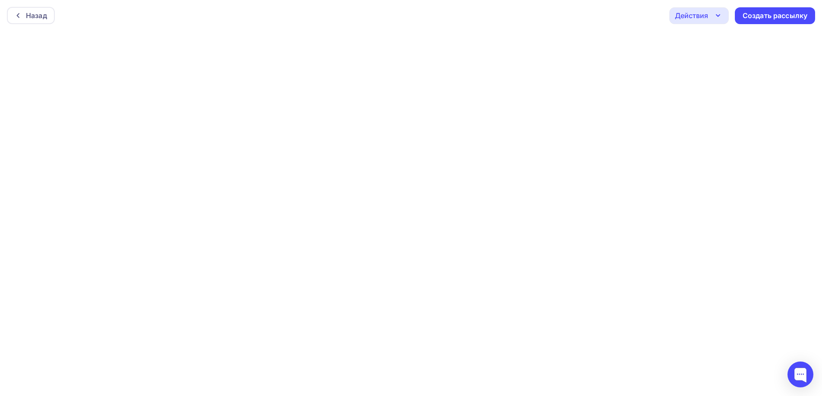
click at [711, 18] on div "Действия" at bounding box center [699, 15] width 60 height 17
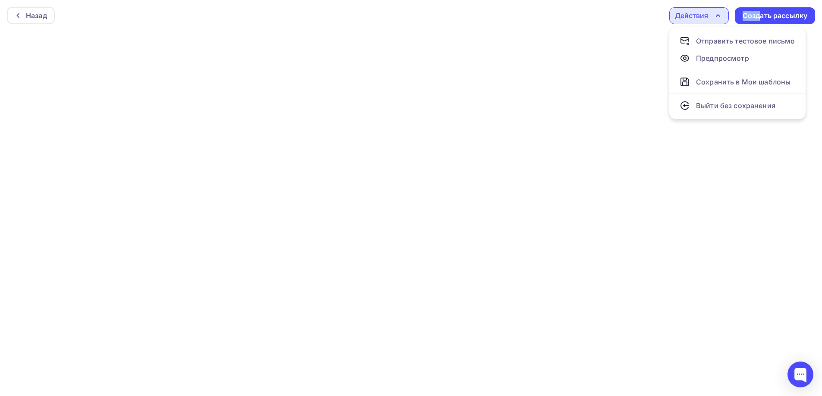
drag, startPoint x: 758, startPoint y: 14, endPoint x: 670, endPoint y: 21, distance: 88.2
click at [731, 21] on div "Действия Отправить тестовое письмо Предпросмотр Сохранить в Мои шаблоны Выйти б…" at bounding box center [742, 15] width 146 height 17
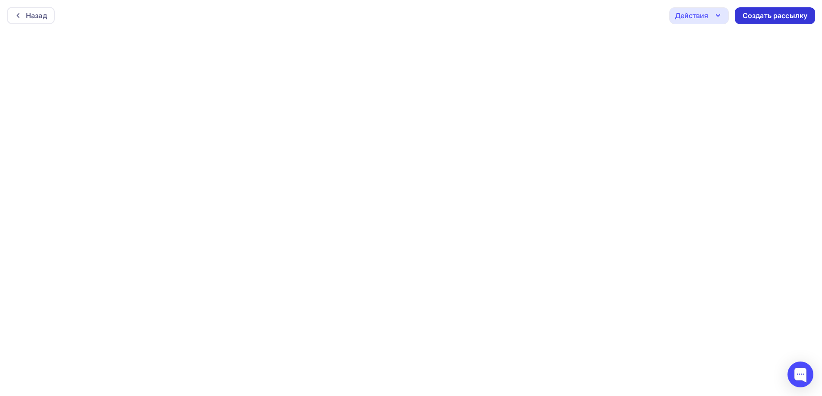
click at [785, 13] on div "Создать рассылку" at bounding box center [774, 16] width 65 height 10
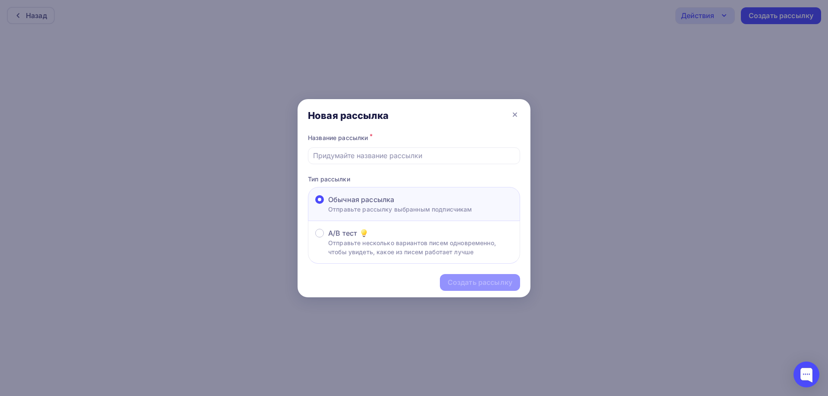
click at [439, 202] on div "Обычная рассылка" at bounding box center [400, 200] width 144 height 10
click at [328, 205] on input "Обычная рассылка Отправьте рассылку выбранным подписчикам" at bounding box center [328, 205] width 0 height 0
click at [470, 284] on div "Создать рассылку" at bounding box center [414, 283] width 233 height 38
click at [431, 156] on input "text" at bounding box center [414, 156] width 202 height 10
type input "Sept, 7"
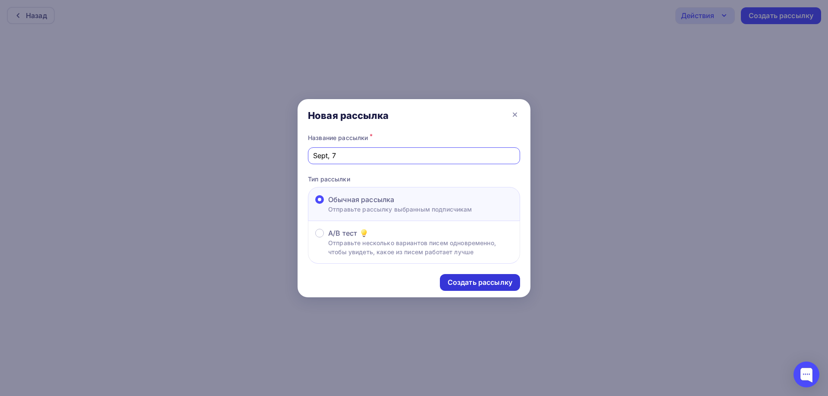
click at [474, 279] on div "Создать рассылку" at bounding box center [480, 283] width 65 height 10
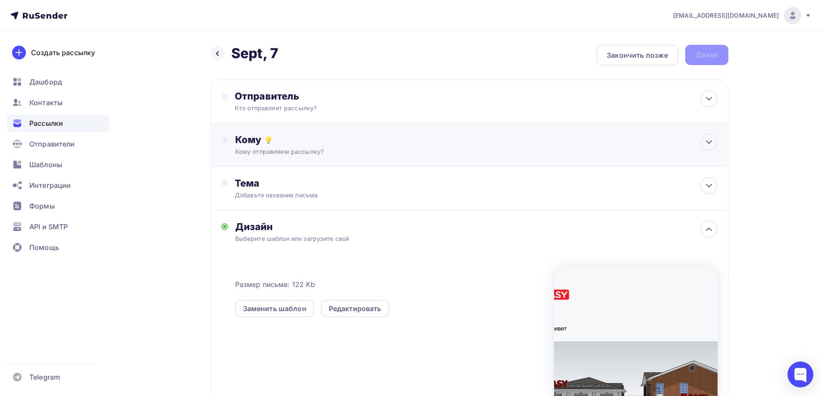
click at [440, 131] on div "Кому Кому отправляем рассылку? Списки получателей Выберите список Все списки id…" at bounding box center [469, 145] width 518 height 44
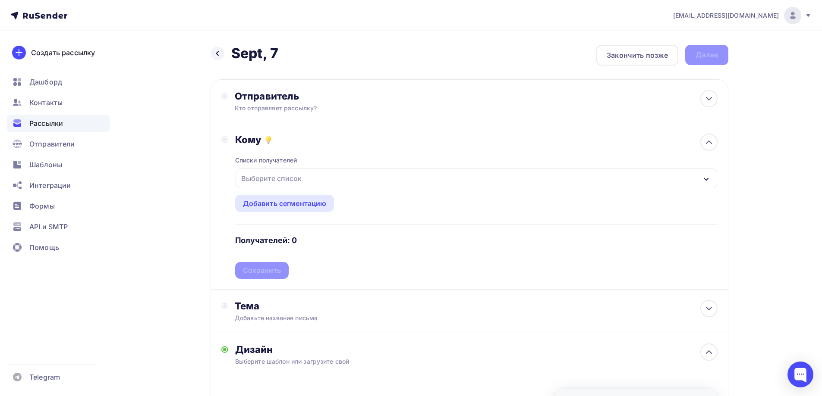
click at [275, 179] on div "Выберите список" at bounding box center [271, 179] width 67 height 16
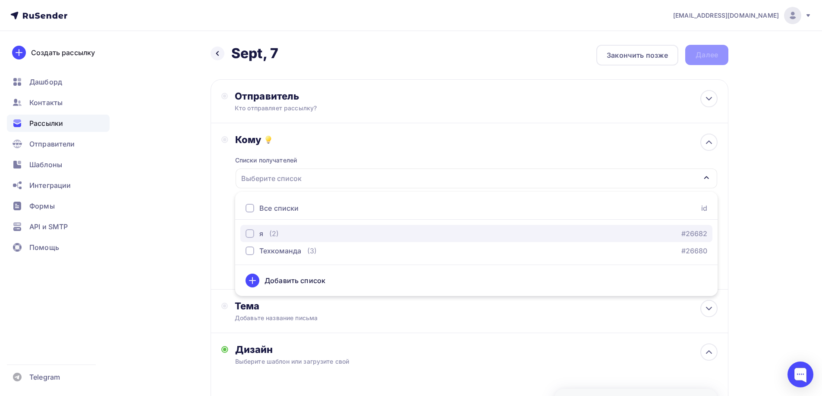
click at [279, 229] on div "я (2) #26682" at bounding box center [475, 234] width 461 height 10
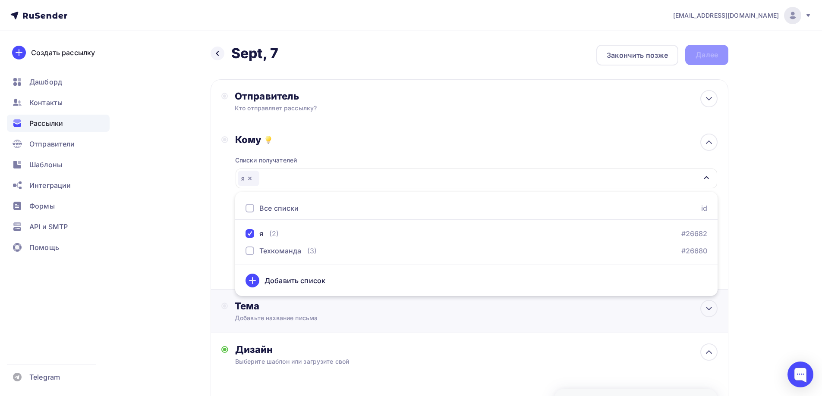
click at [617, 321] on div "Тема Добавьте название письма Тема * Рекомендуем использовать не более 150 симв…" at bounding box center [469, 312] width 518 height 44
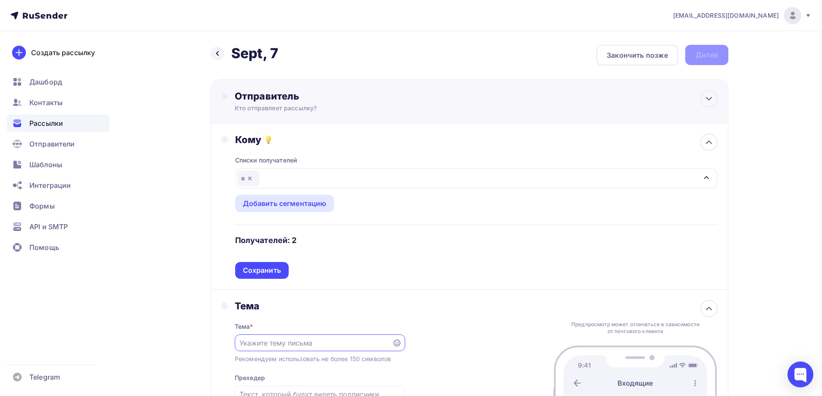
click at [338, 104] on div "Отправитель Кто отправляет рассылку? Email * easyrick@ya.ru easyrick@ya.ru Доба…" at bounding box center [328, 101] width 187 height 22
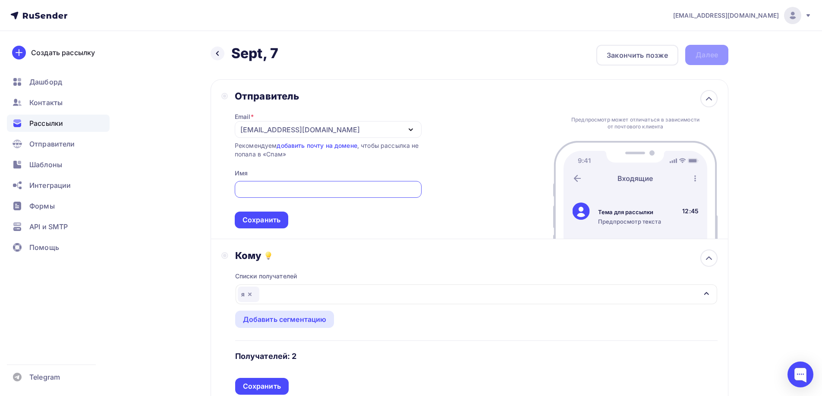
click at [308, 190] on input "text" at bounding box center [327, 190] width 177 height 10
type input "К"
type input "Rick Walker"
click at [274, 220] on div "Сохранить" at bounding box center [261, 220] width 38 height 10
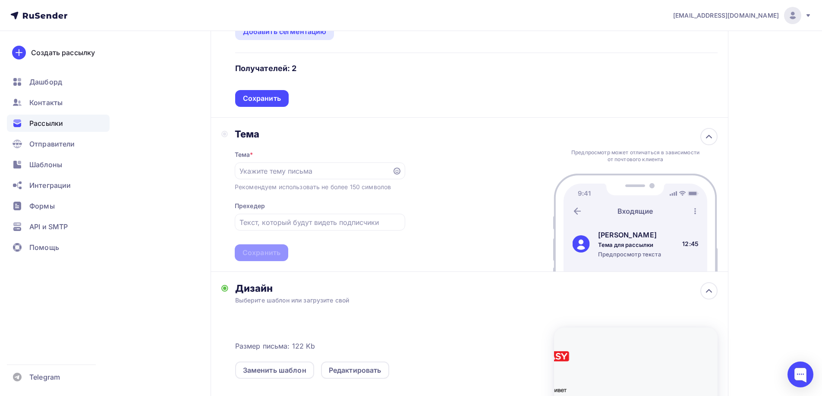
scroll to position [173, 0]
click at [262, 177] on div at bounding box center [320, 170] width 170 height 17
click at [263, 173] on input "text" at bounding box center [312, 171] width 147 height 10
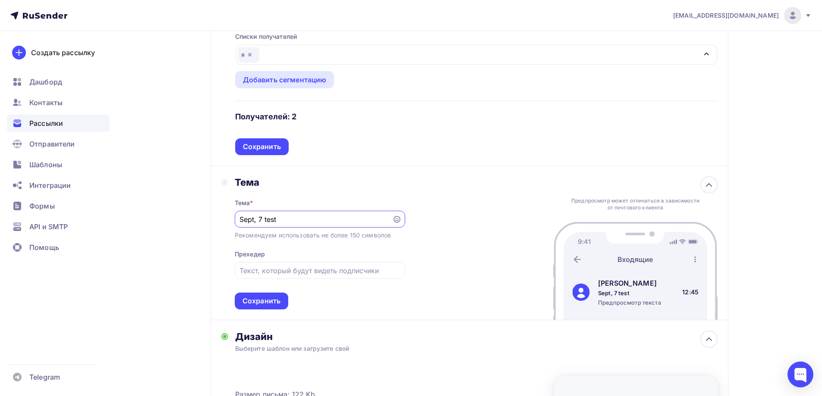
scroll to position [129, 0]
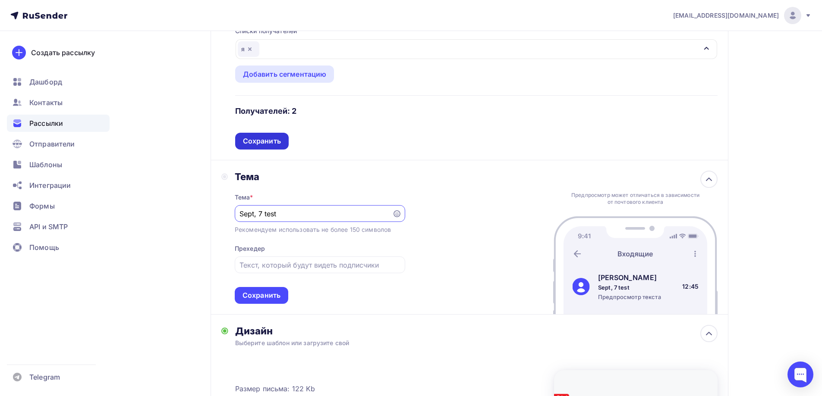
type input "Sept, 7 test"
click at [279, 141] on div "Сохранить" at bounding box center [262, 141] width 38 height 10
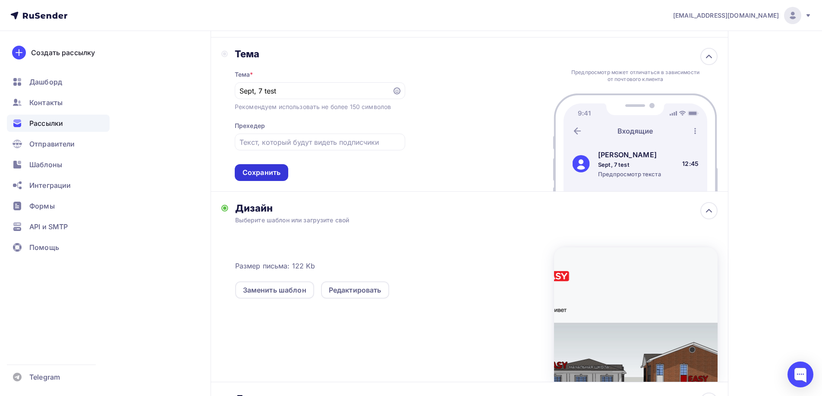
click at [276, 176] on div "Сохранить" at bounding box center [261, 173] width 38 height 10
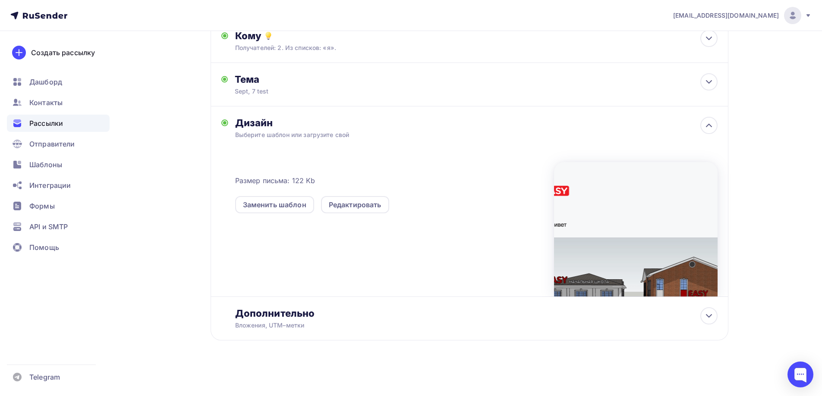
scroll to position [0, 0]
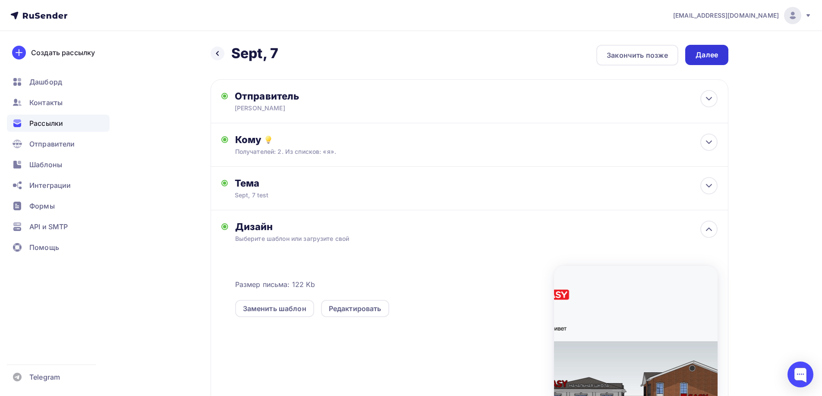
click at [706, 58] on div "Далее" at bounding box center [706, 55] width 22 height 10
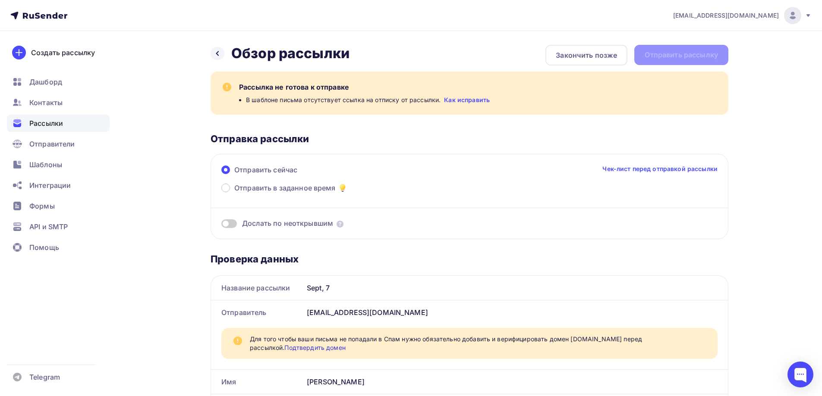
click at [476, 103] on link "Как исправить" at bounding box center [467, 100] width 46 height 9
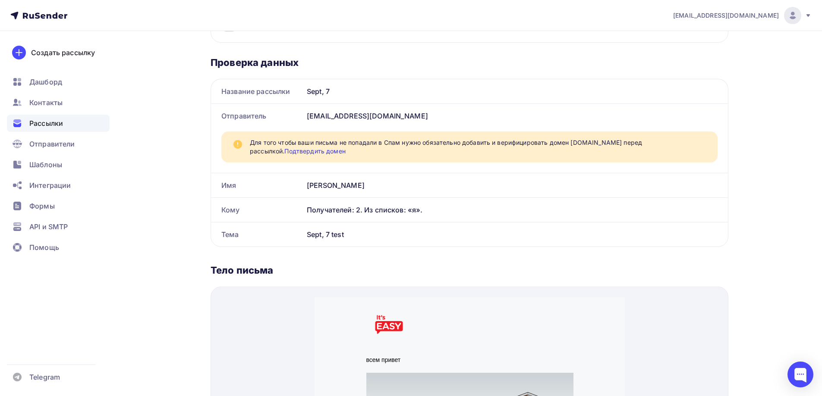
scroll to position [345, 0]
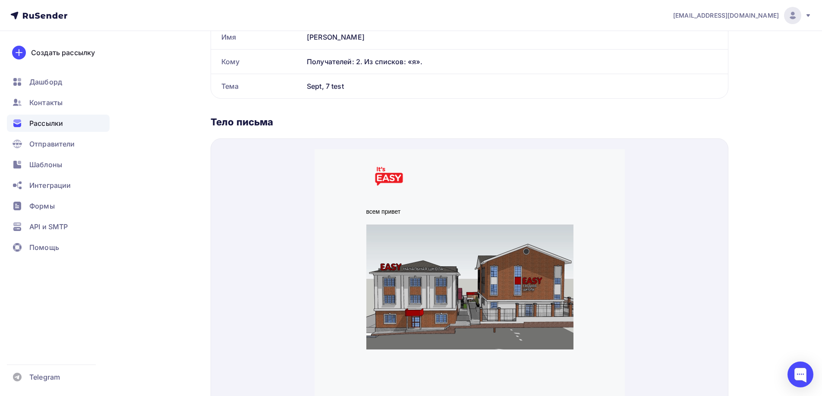
click at [440, 189] on td at bounding box center [469, 166] width 216 height 54
click at [413, 243] on img at bounding box center [469, 276] width 207 height 125
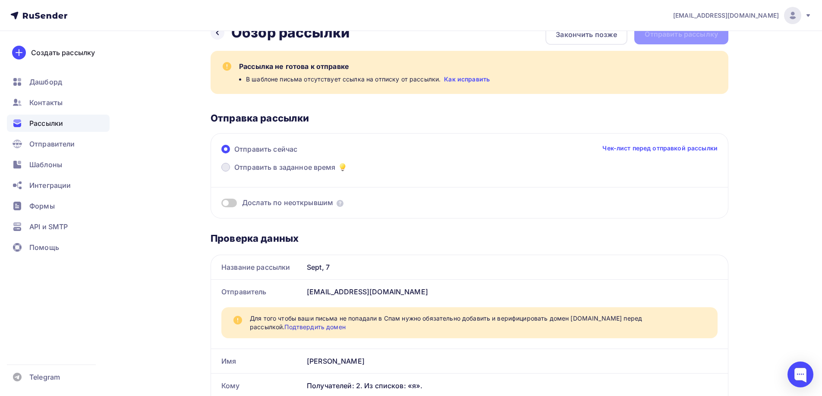
scroll to position [0, 0]
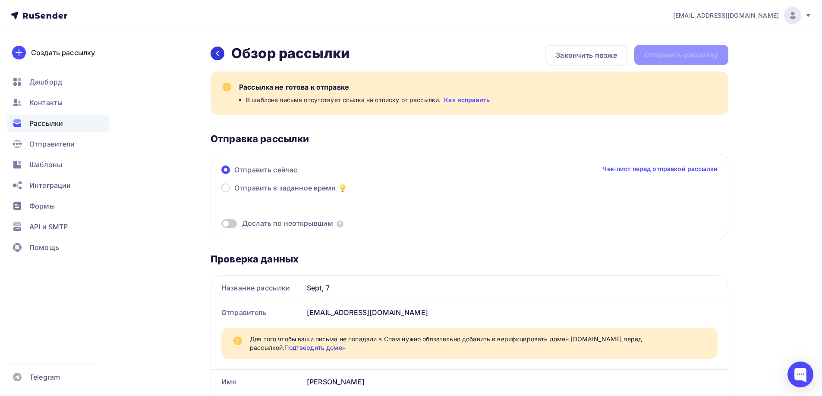
click at [217, 53] on icon at bounding box center [217, 53] width 3 height 5
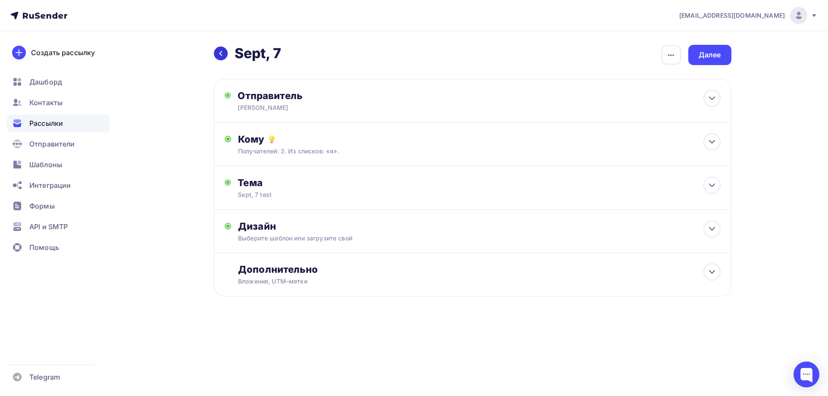
click at [218, 52] on icon at bounding box center [220, 53] width 7 height 7
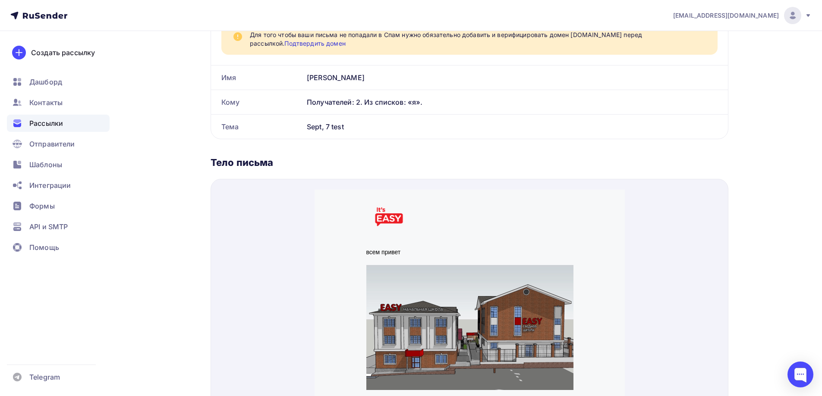
scroll to position [302, 0]
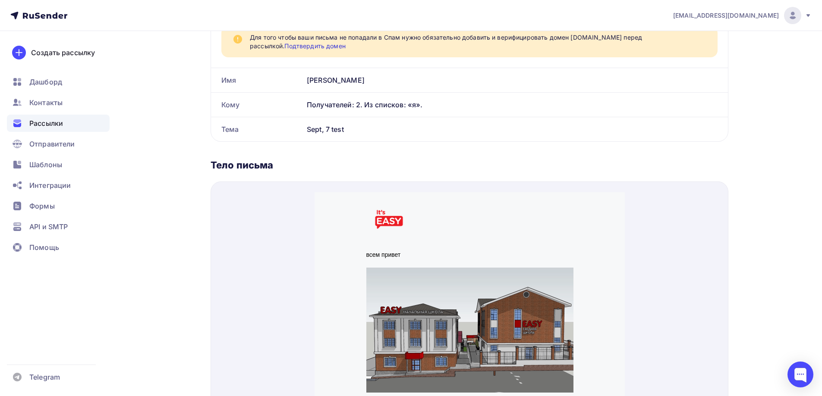
drag, startPoint x: 317, startPoint y: 235, endPoint x: 366, endPoint y: 240, distance: 49.4
click at [320, 233] on div "всем привет" at bounding box center [469, 284] width 310 height 205
click at [367, 240] on td "всем привет" at bounding box center [469, 244] width 216 height 17
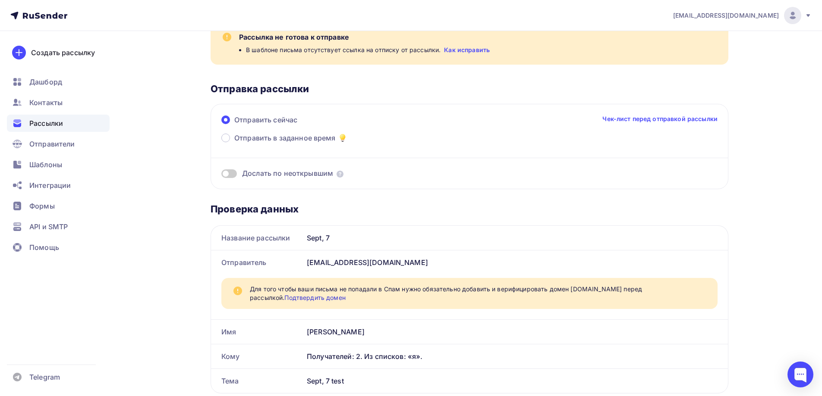
scroll to position [0, 0]
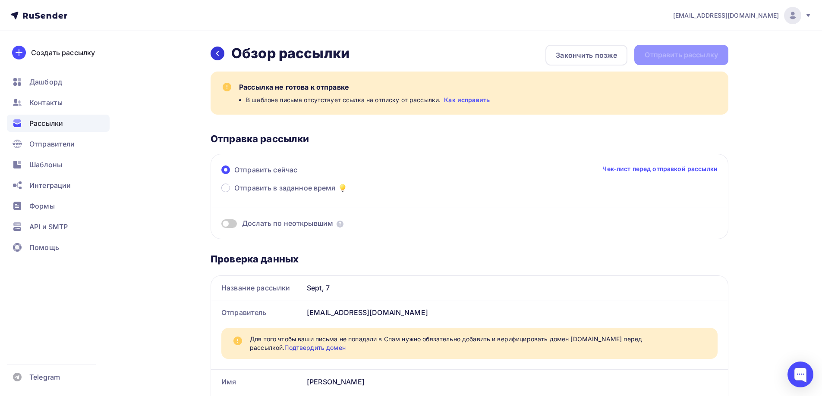
click at [216, 51] on icon at bounding box center [217, 53] width 7 height 7
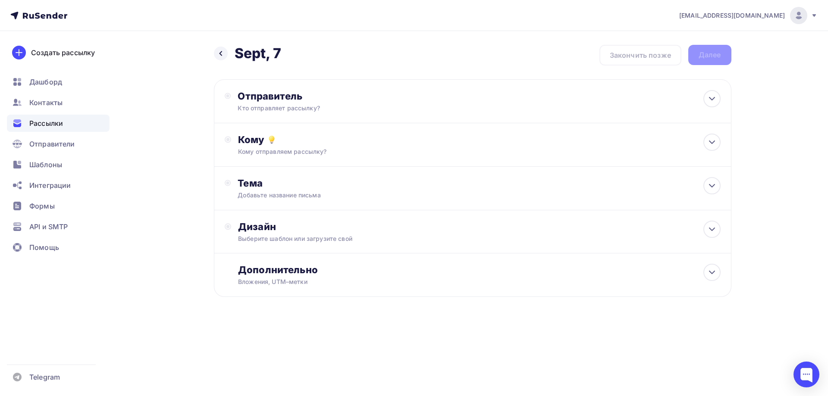
click at [216, 51] on div at bounding box center [221, 54] width 14 height 14
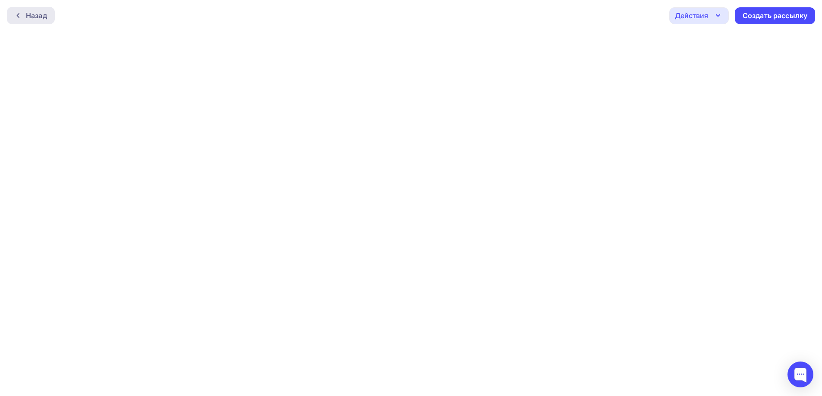
click at [34, 19] on div "Назад" at bounding box center [36, 15] width 21 height 10
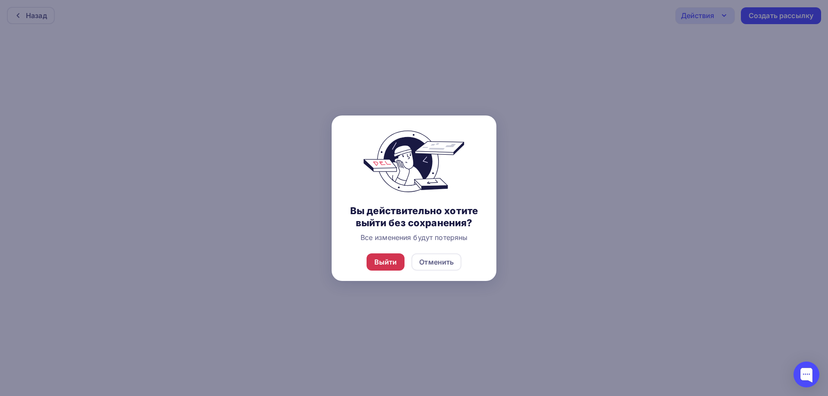
click at [380, 263] on div "Выйти" at bounding box center [385, 262] width 23 height 10
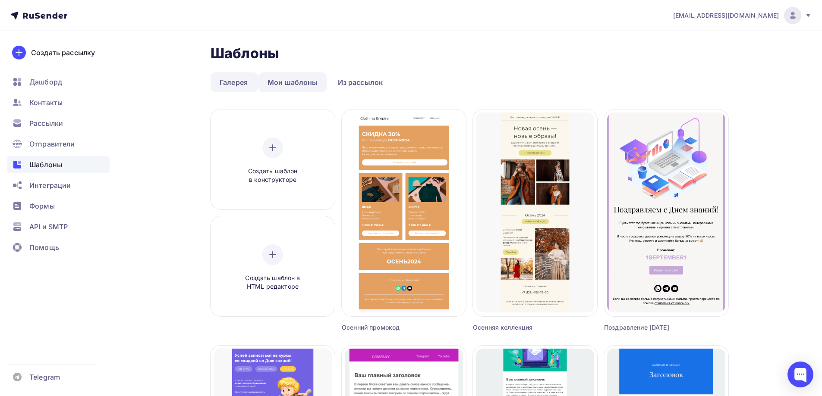
click at [303, 88] on link "Мои шаблоны" at bounding box center [292, 82] width 69 height 20
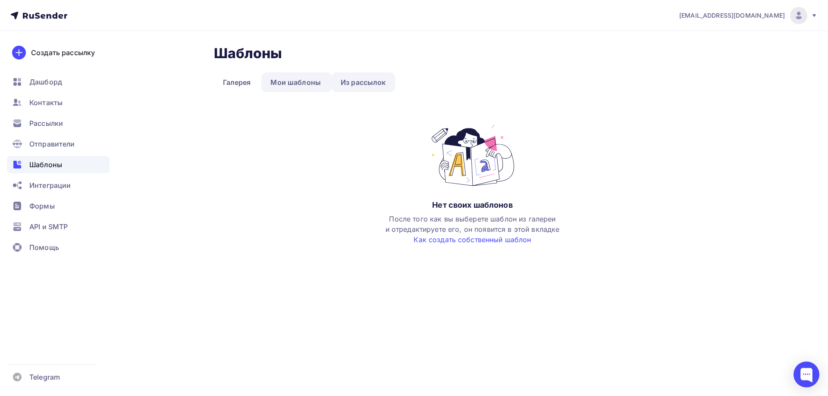
click at [348, 85] on link "Из рассылок" at bounding box center [363, 82] width 63 height 20
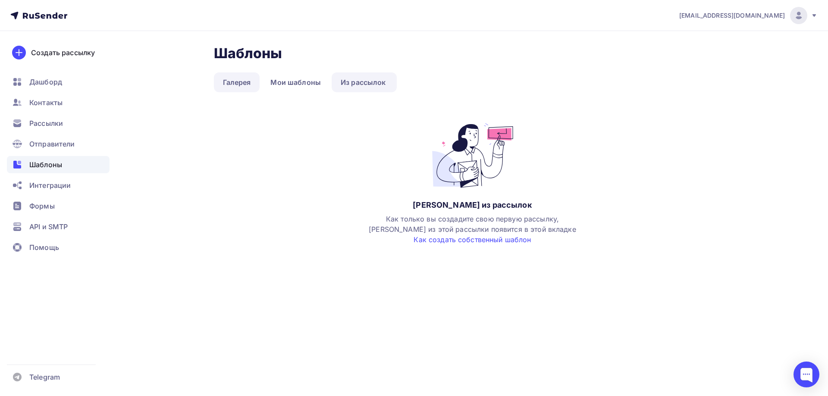
click at [237, 86] on link "Галерея" at bounding box center [237, 82] width 46 height 20
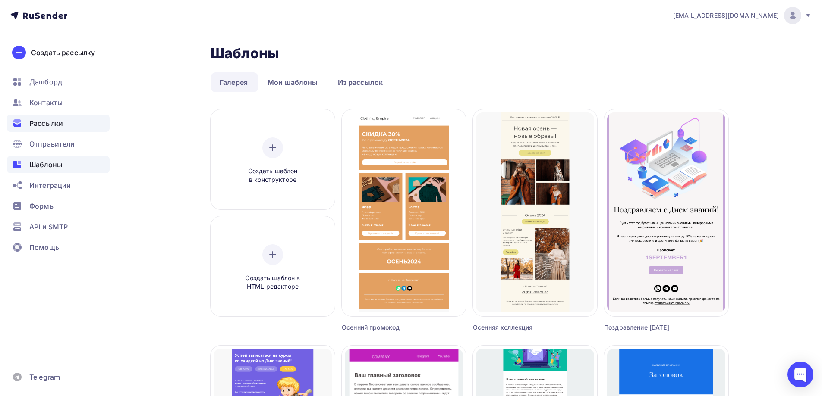
click at [56, 125] on span "Рассылки" at bounding box center [46, 123] width 34 height 10
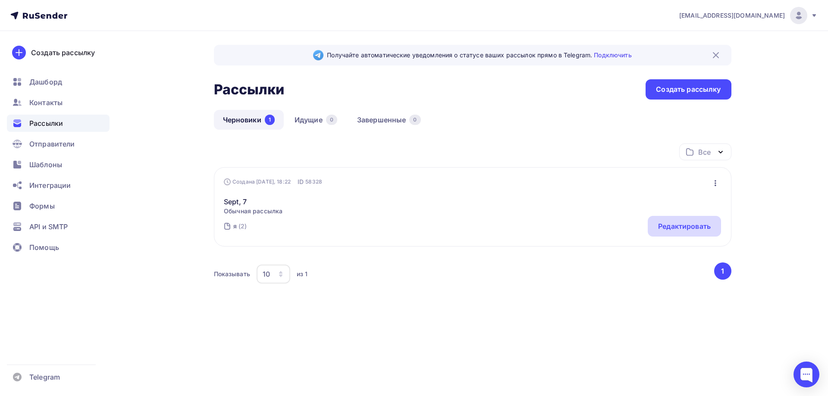
click at [672, 230] on div "Редактировать" at bounding box center [684, 226] width 53 height 10
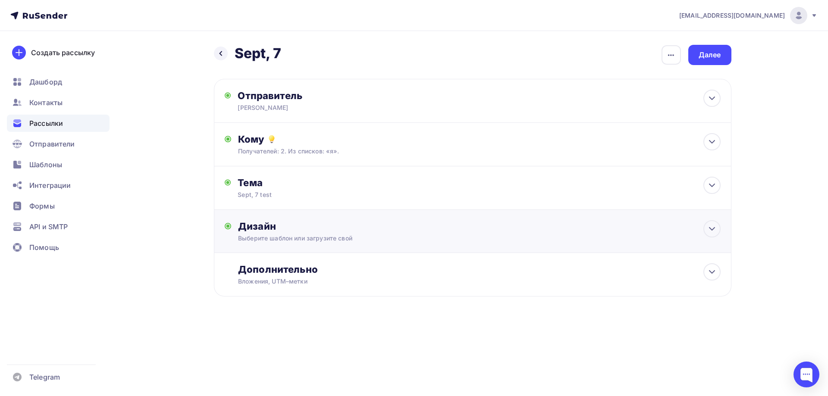
click at [612, 234] on div "Выберите шаблон или загрузите свой" at bounding box center [455, 238] width 434 height 9
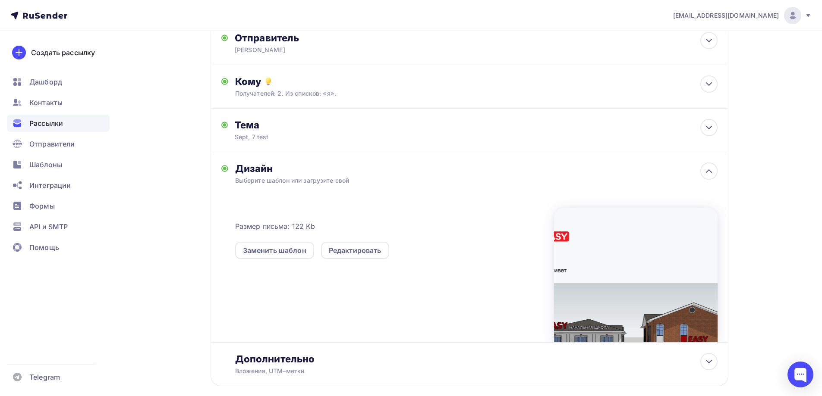
scroll to position [104, 0]
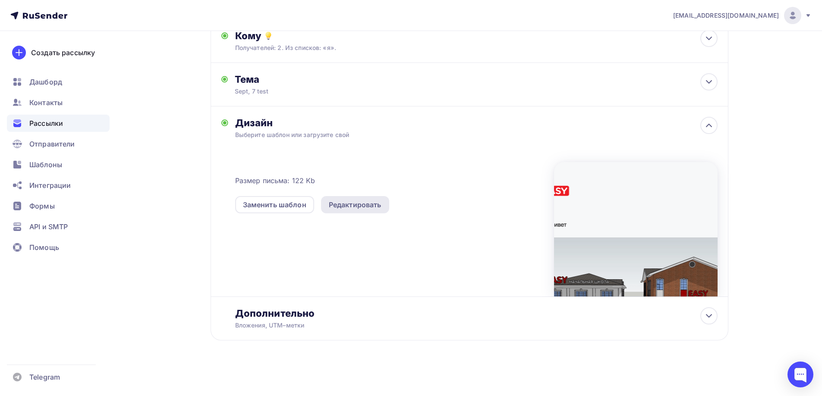
click at [349, 202] on div "Редактировать" at bounding box center [355, 205] width 53 height 10
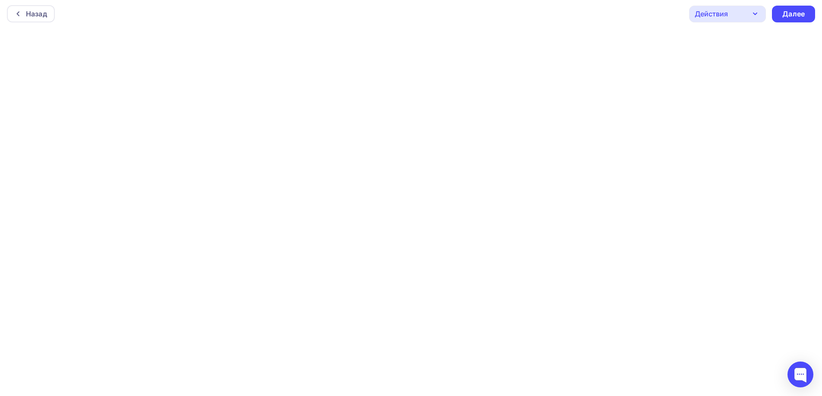
scroll to position [2, 0]
click at [730, 20] on div "Действия" at bounding box center [727, 13] width 77 height 17
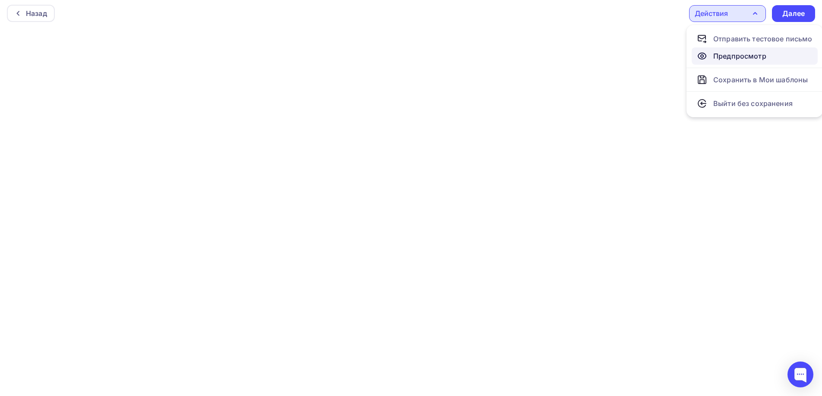
click at [727, 55] on div "Предпросмотр" at bounding box center [739, 56] width 53 height 10
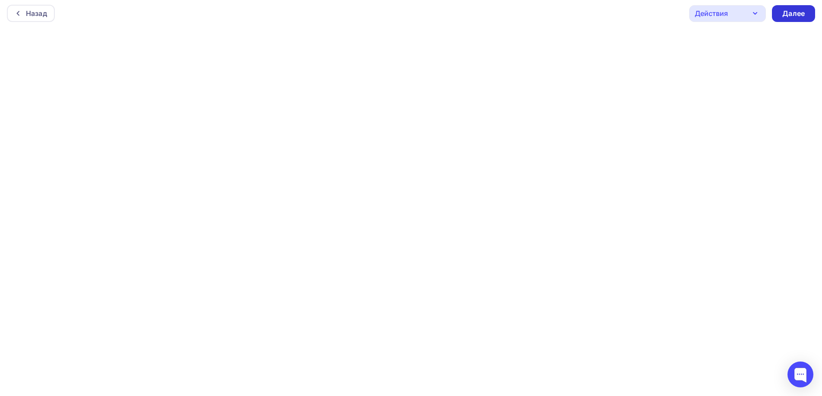
click at [794, 13] on div "Далее" at bounding box center [793, 14] width 22 height 10
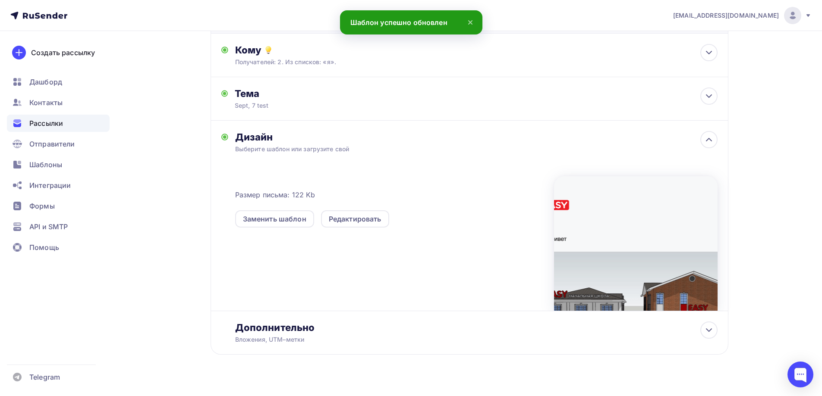
scroll to position [104, 0]
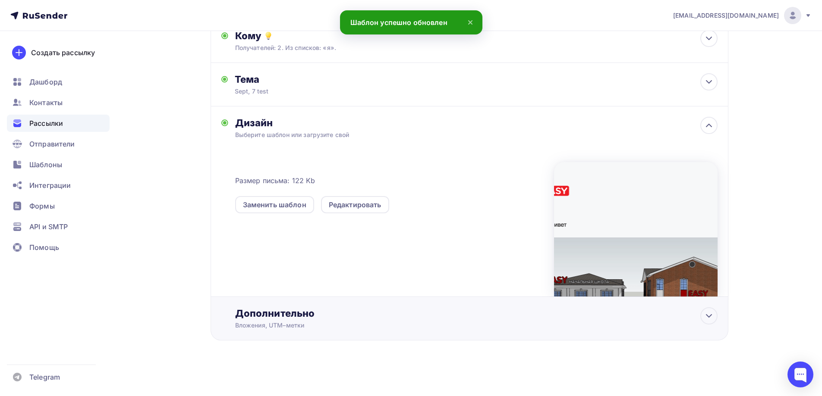
click at [537, 317] on div "Дополнительно" at bounding box center [476, 313] width 482 height 12
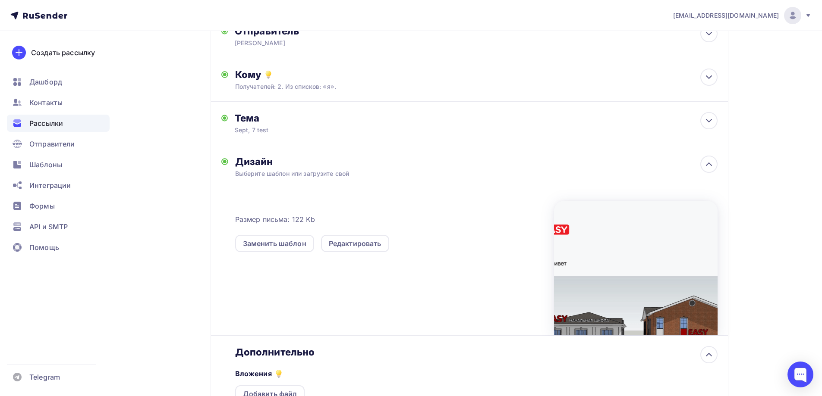
scroll to position [0, 0]
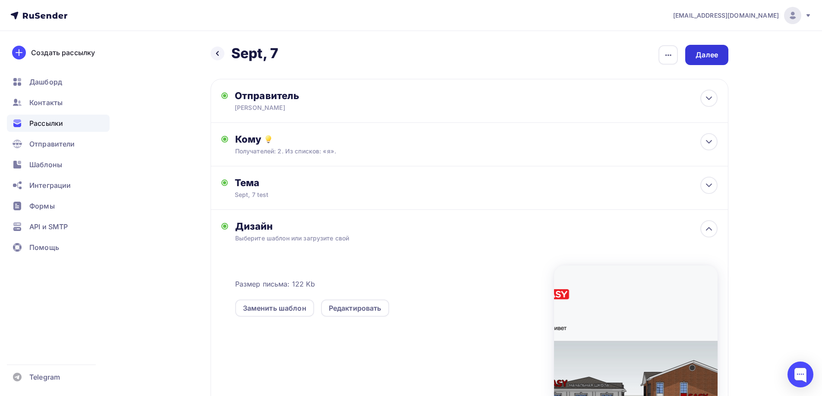
click at [717, 59] on div "Далее" at bounding box center [706, 55] width 22 height 10
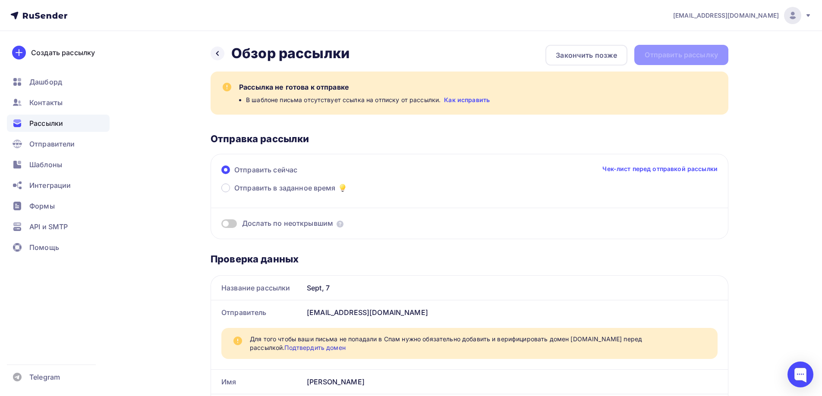
click at [462, 98] on link "Как исправить" at bounding box center [467, 100] width 46 height 9
click at [214, 50] on div at bounding box center [217, 54] width 14 height 14
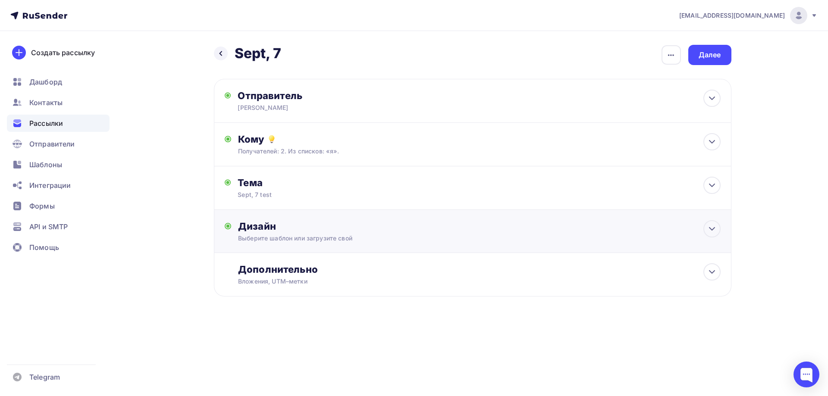
click at [274, 237] on div "Выберите шаблон или загрузите свой" at bounding box center [455, 238] width 434 height 9
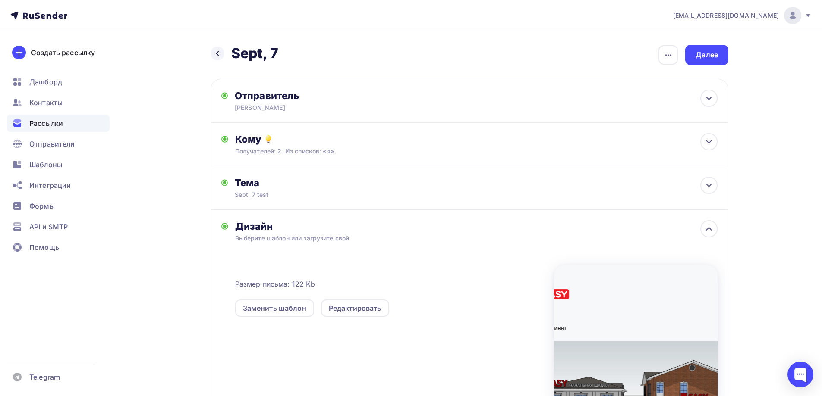
scroll to position [43, 0]
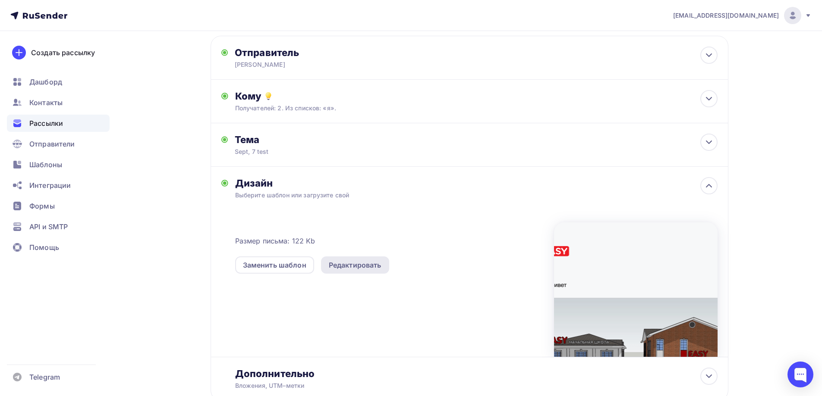
click at [344, 267] on div "Редактировать" at bounding box center [355, 265] width 53 height 10
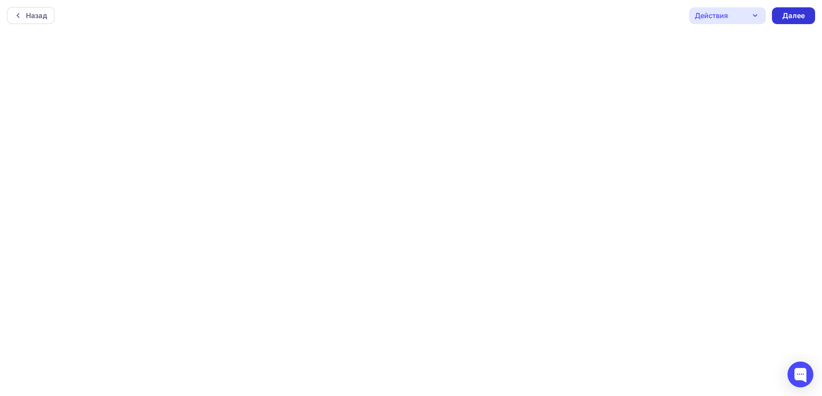
click at [800, 20] on div "Далее" at bounding box center [793, 16] width 22 height 10
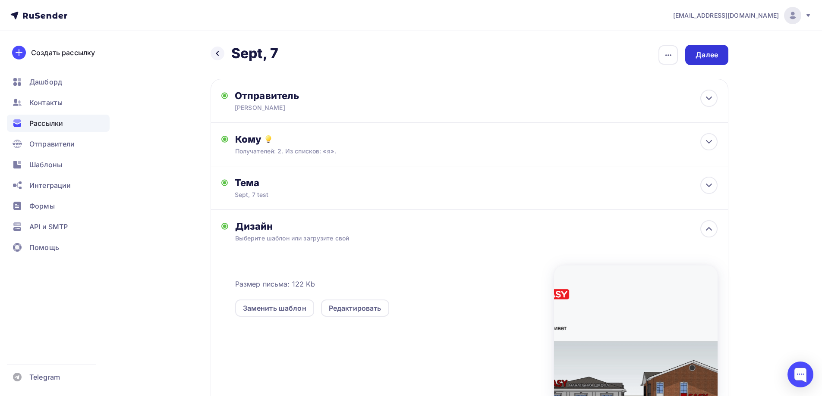
click at [712, 63] on div "Далее" at bounding box center [706, 55] width 43 height 20
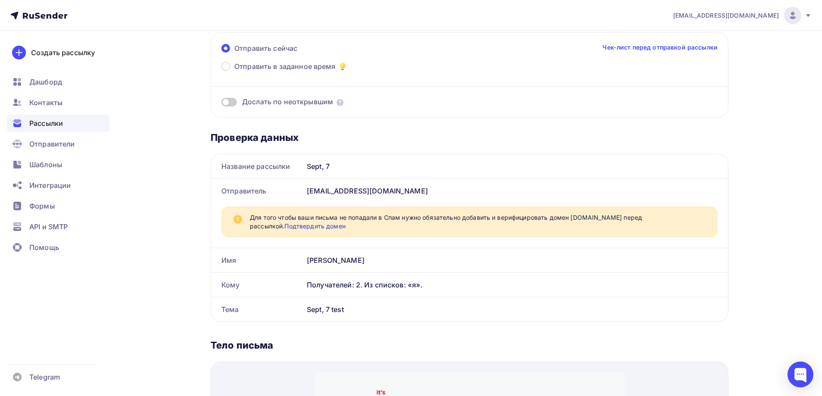
scroll to position [86, 0]
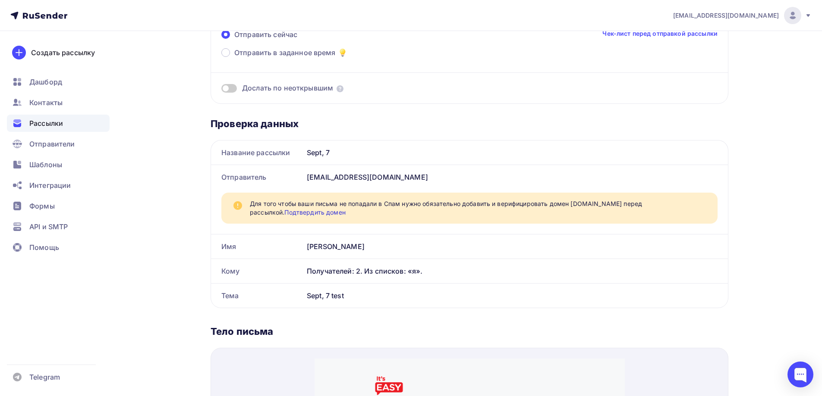
click at [345, 209] on link "Подтвердить домен" at bounding box center [314, 212] width 61 height 7
click at [67, 145] on span "Отправители" at bounding box center [52, 144] width 46 height 10
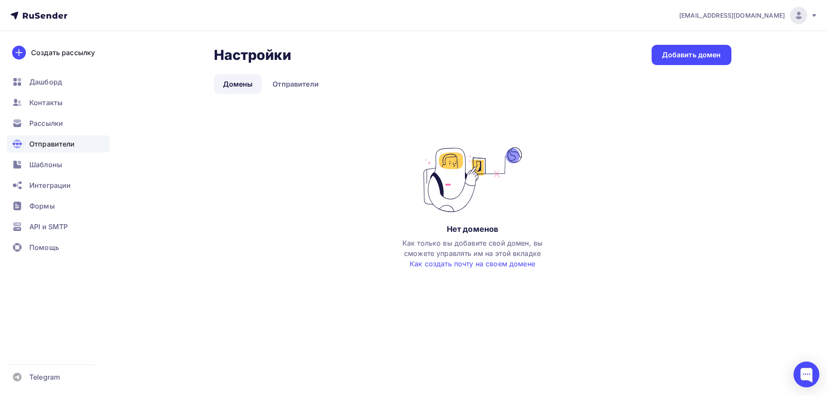
click at [240, 88] on link "Домены" at bounding box center [238, 84] width 48 height 20
click at [683, 54] on div "Добавить домен" at bounding box center [691, 55] width 59 height 10
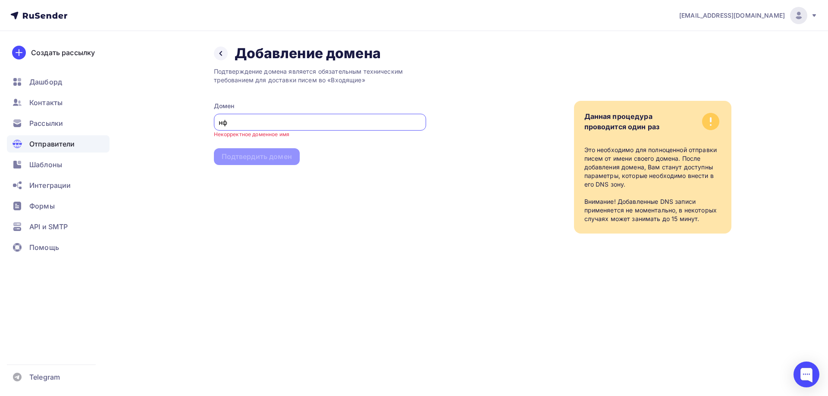
type input "н"
type input "ya.ru"
click at [253, 146] on div "Подтвердить домен" at bounding box center [257, 149] width 70 height 10
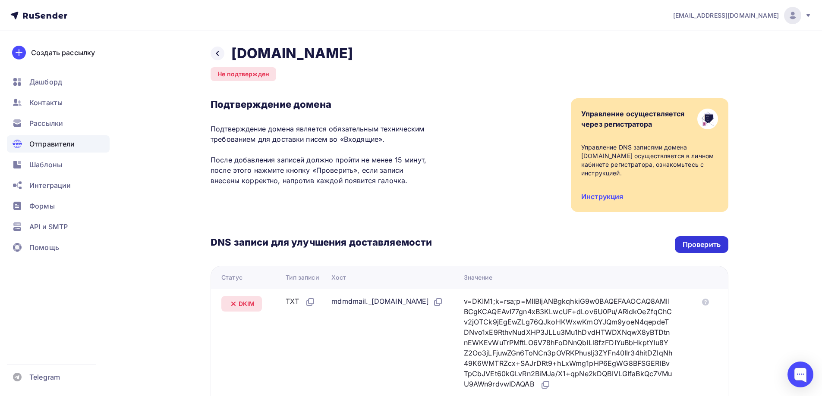
click at [722, 236] on div "Проверить" at bounding box center [701, 244] width 53 height 17
click at [704, 240] on div "Проверить" at bounding box center [701, 245] width 38 height 10
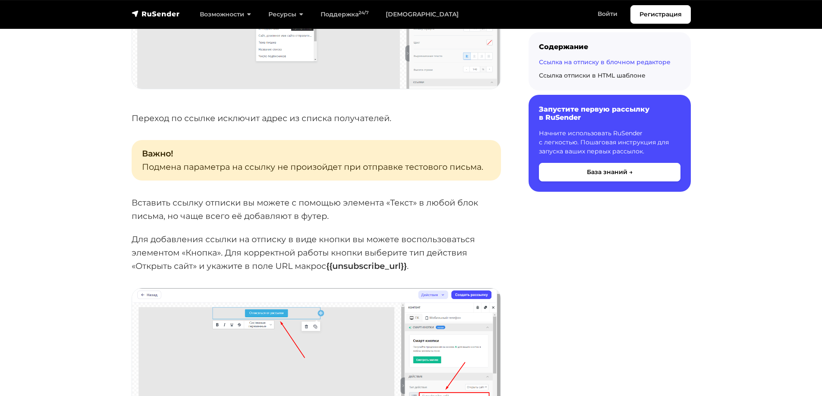
scroll to position [819, 0]
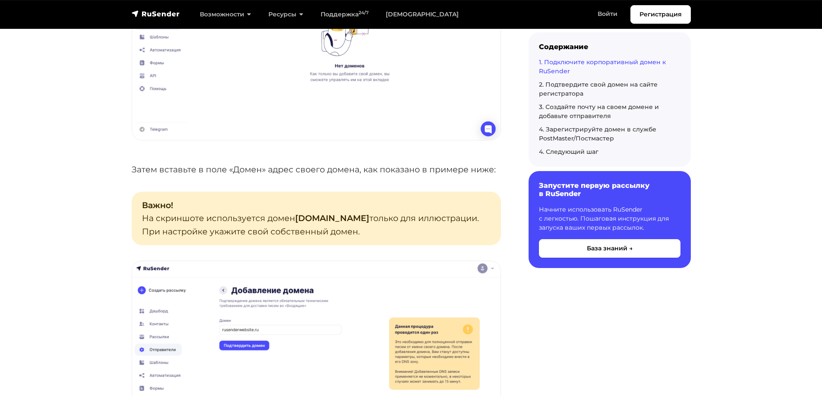
scroll to position [518, 0]
